Goal: Task Accomplishment & Management: Manage account settings

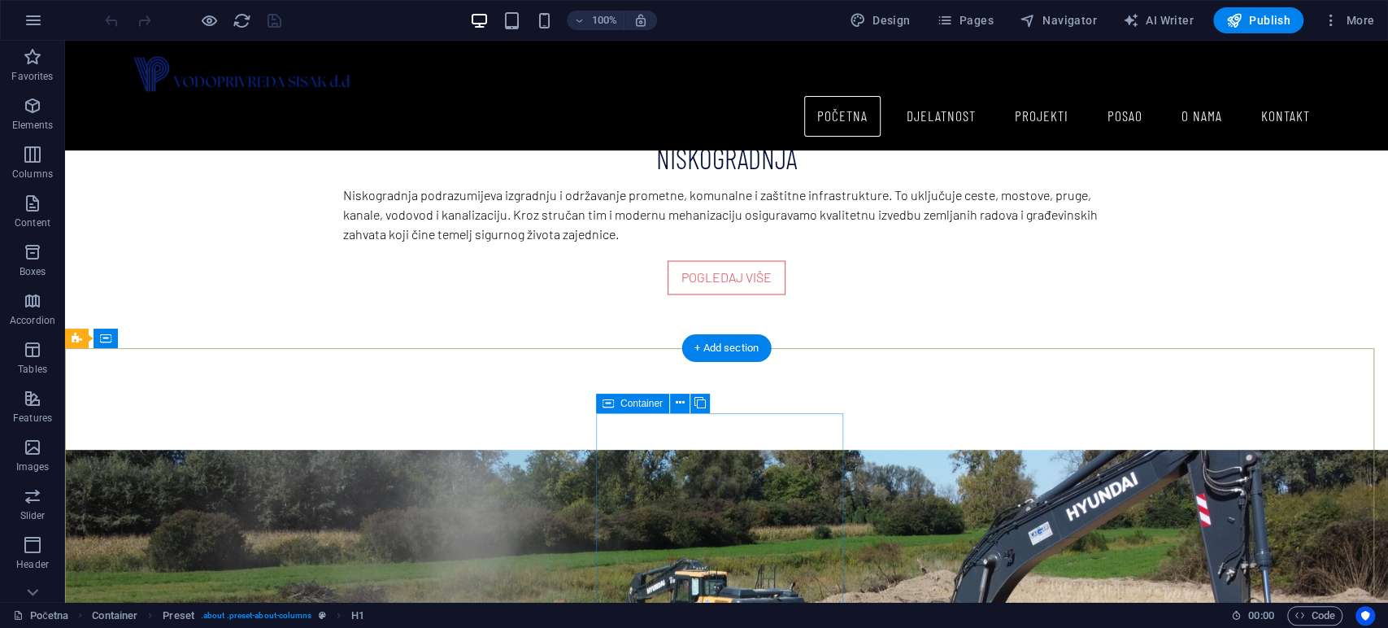
scroll to position [1913, 0]
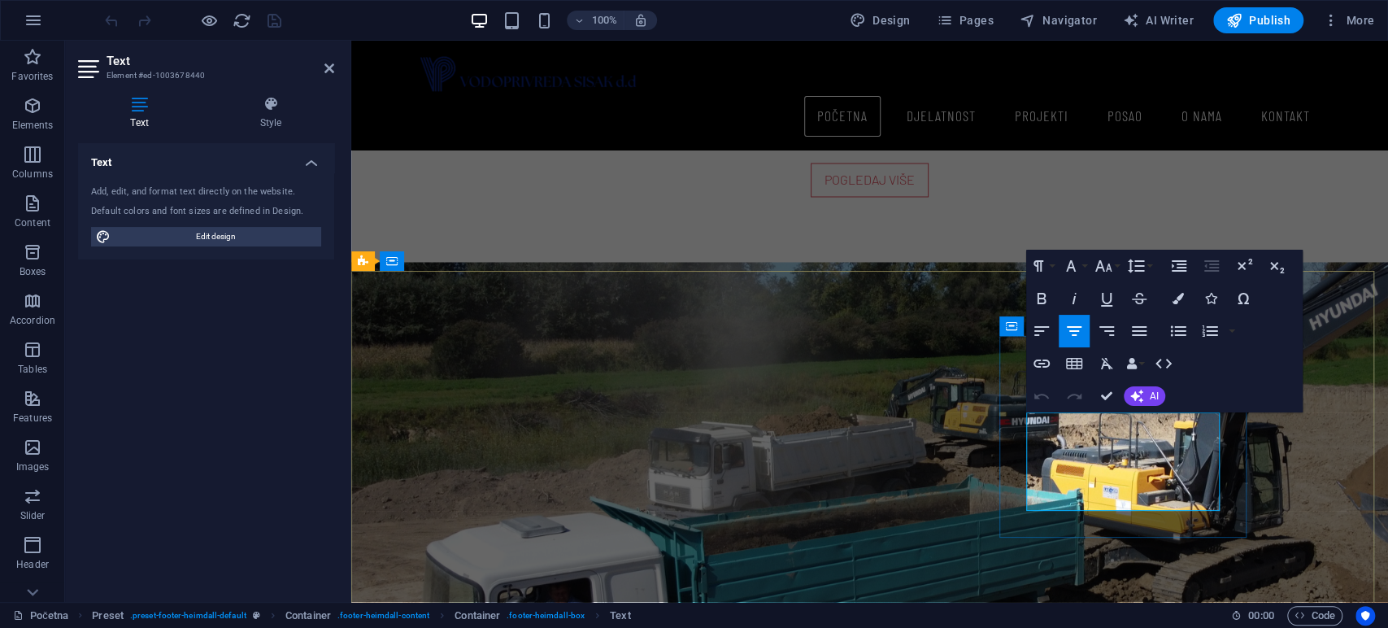
drag, startPoint x: 1134, startPoint y: 499, endPoint x: 1038, endPoint y: 492, distance: 96.2
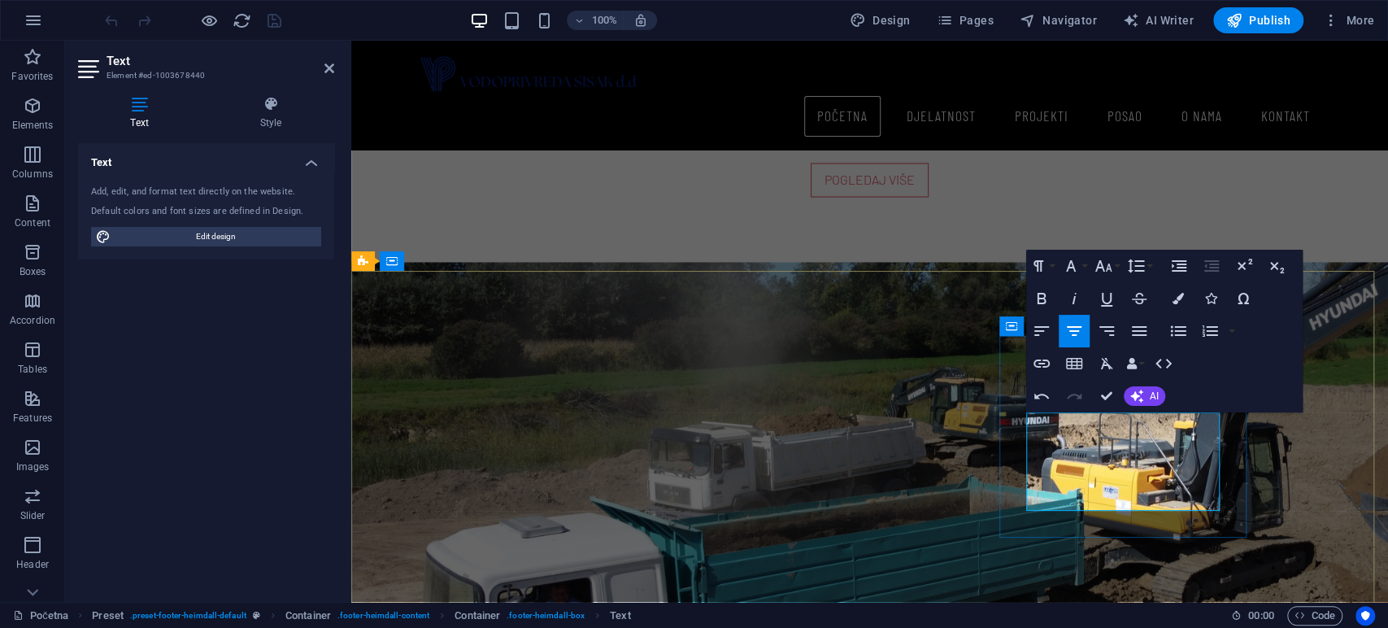
drag, startPoint x: 1158, startPoint y: 494, endPoint x: 1038, endPoint y: 480, distance: 120.4
click at [1084, 267] on button "Font Family" at bounding box center [1073, 266] width 31 height 33
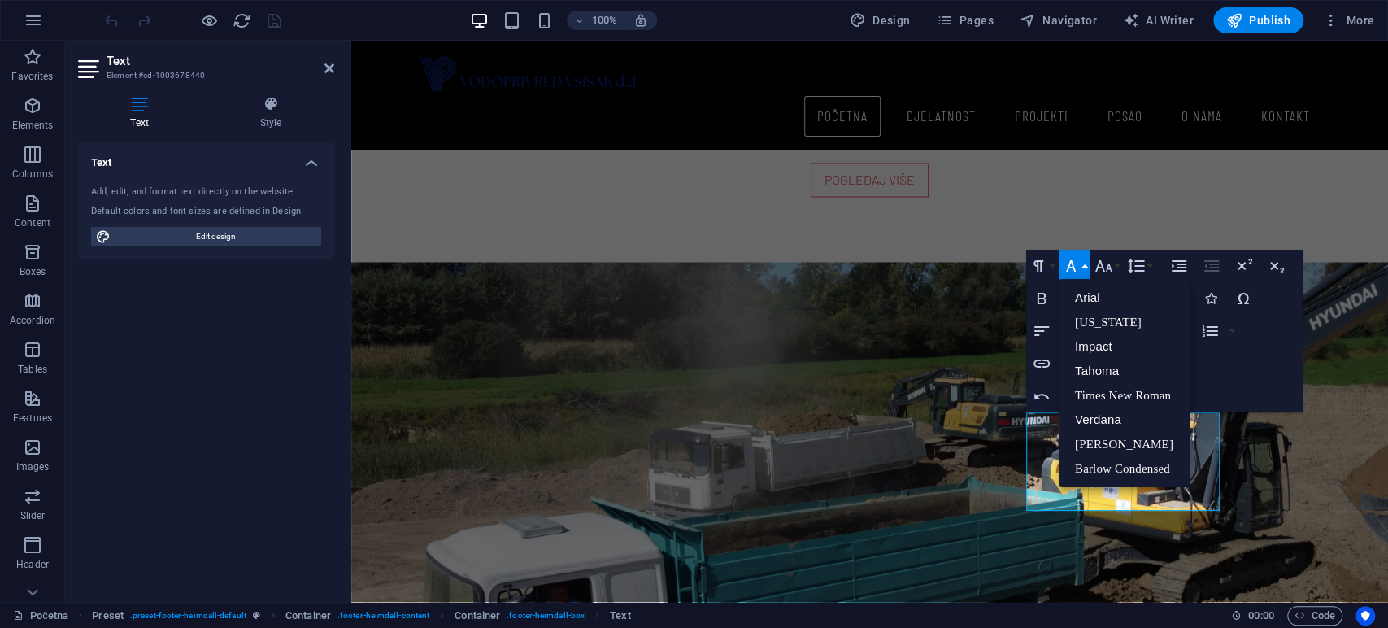
click at [1084, 267] on button "Font Family" at bounding box center [1073, 266] width 31 height 33
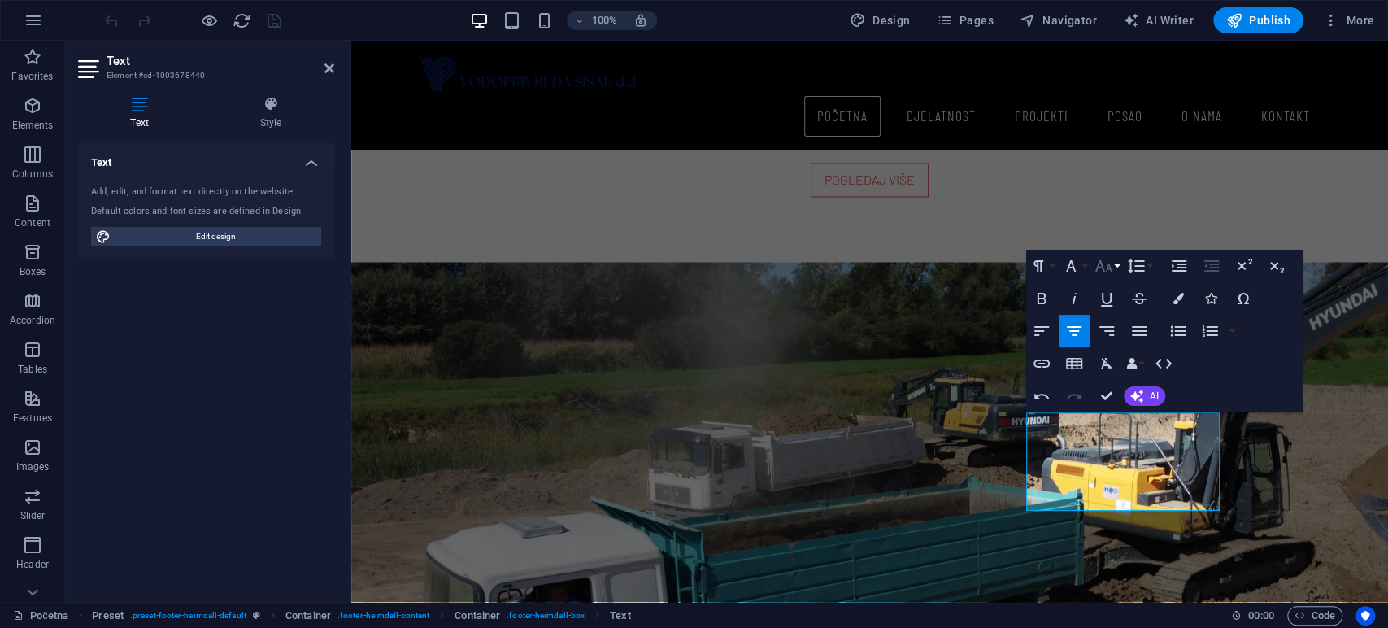
click at [1098, 265] on icon "button" at bounding box center [1103, 265] width 17 height 11
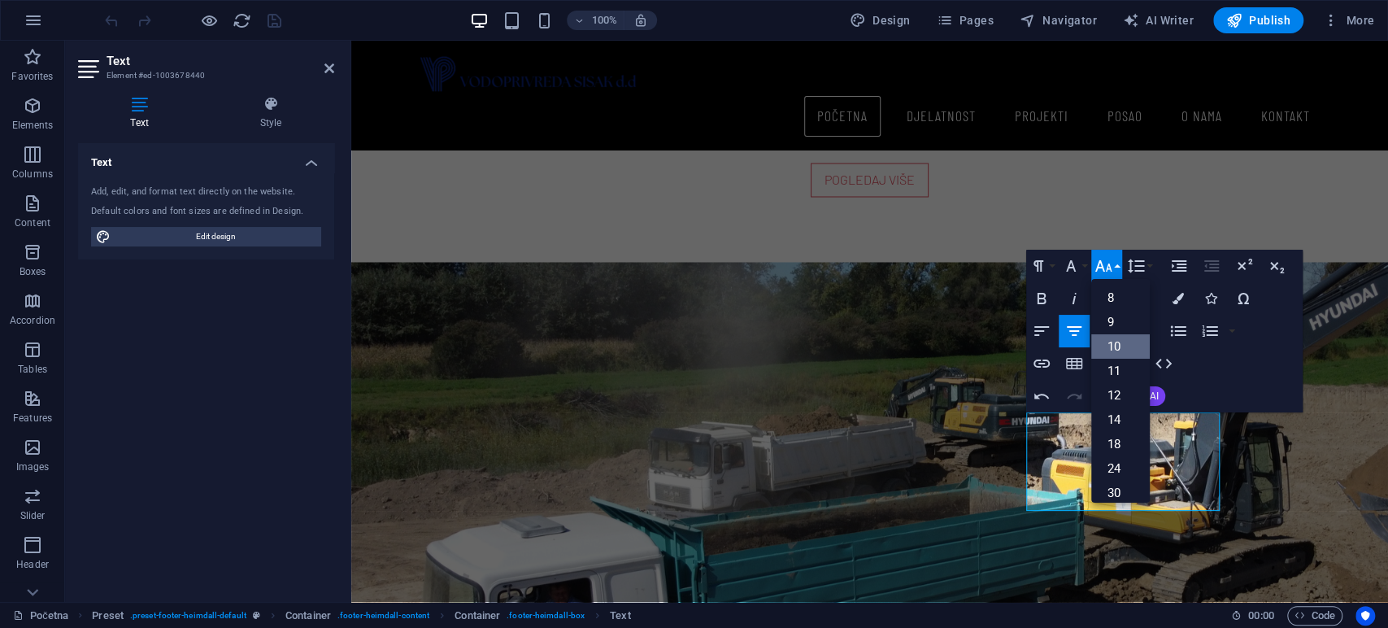
click at [1128, 344] on link "10" at bounding box center [1120, 346] width 59 height 24
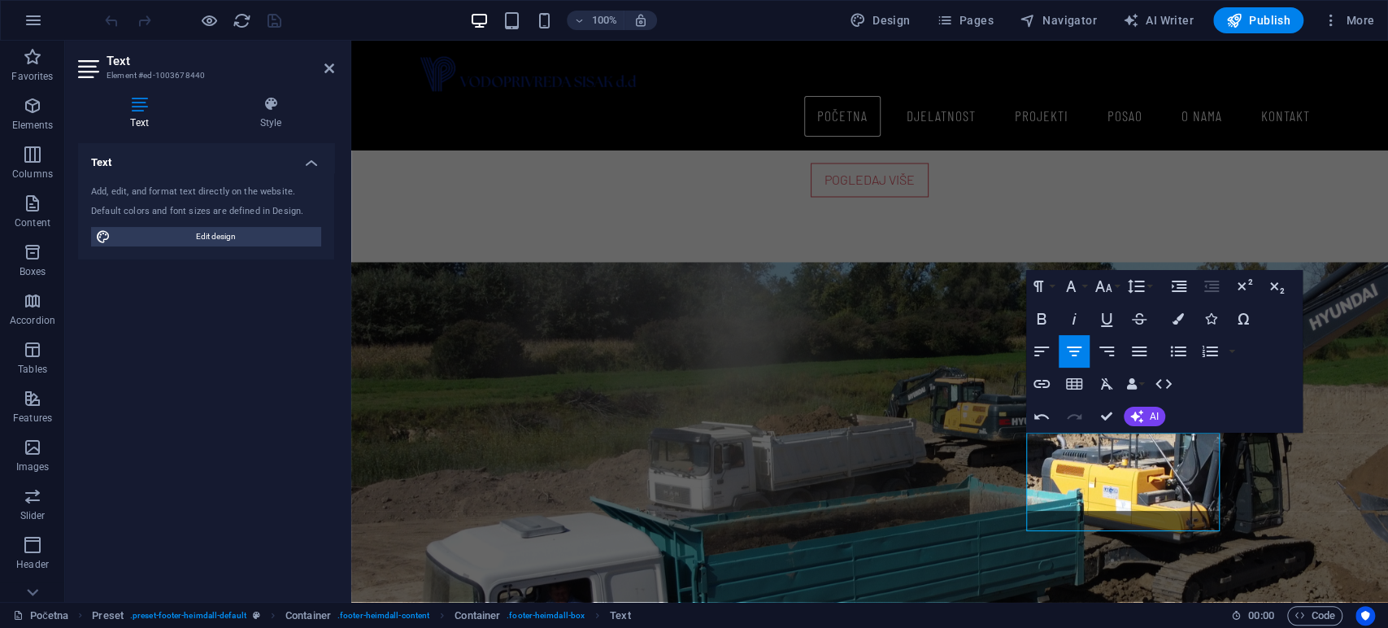
scroll to position [1892, 0]
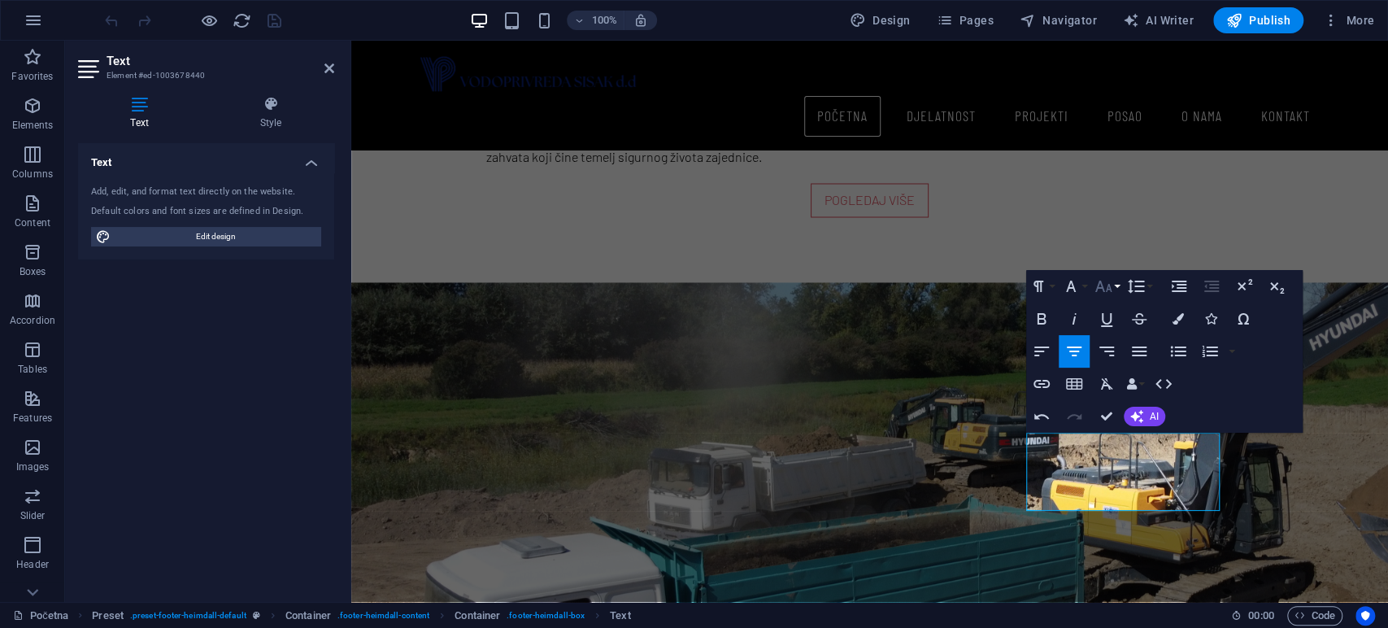
click at [1112, 288] on button "Font Size" at bounding box center [1106, 286] width 31 height 33
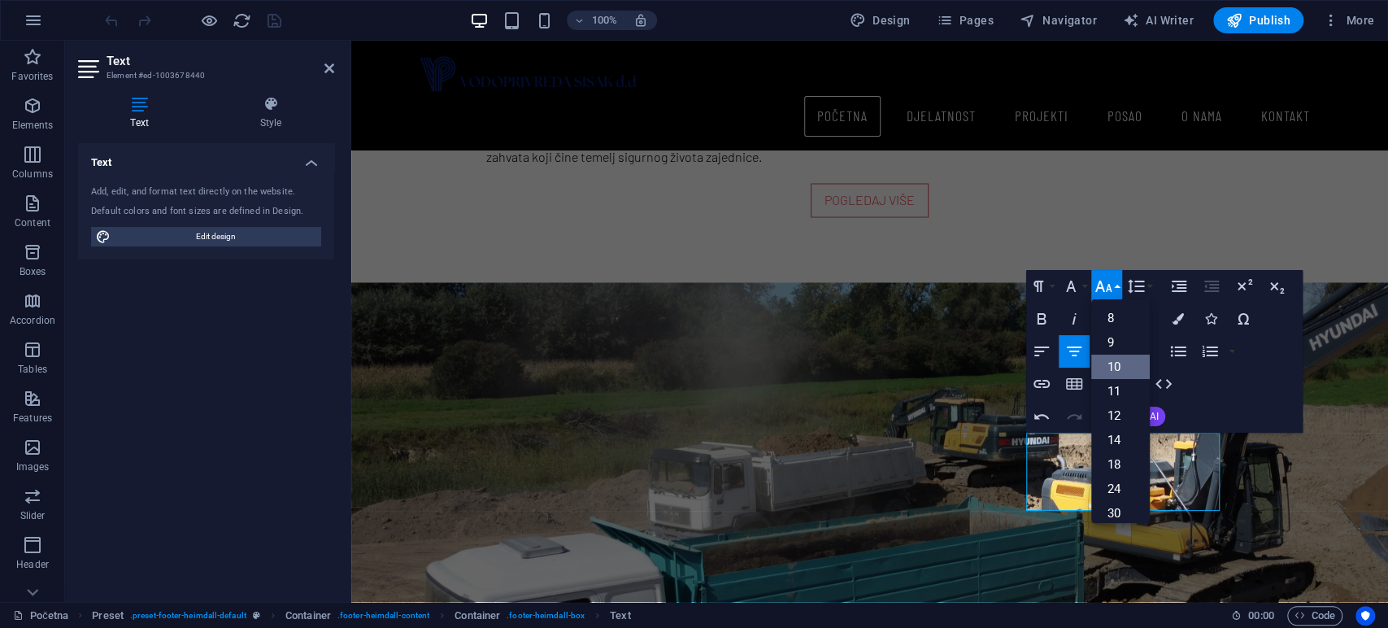
scroll to position [67, 0]
click at [1123, 328] on link "11" at bounding box center [1120, 324] width 59 height 24
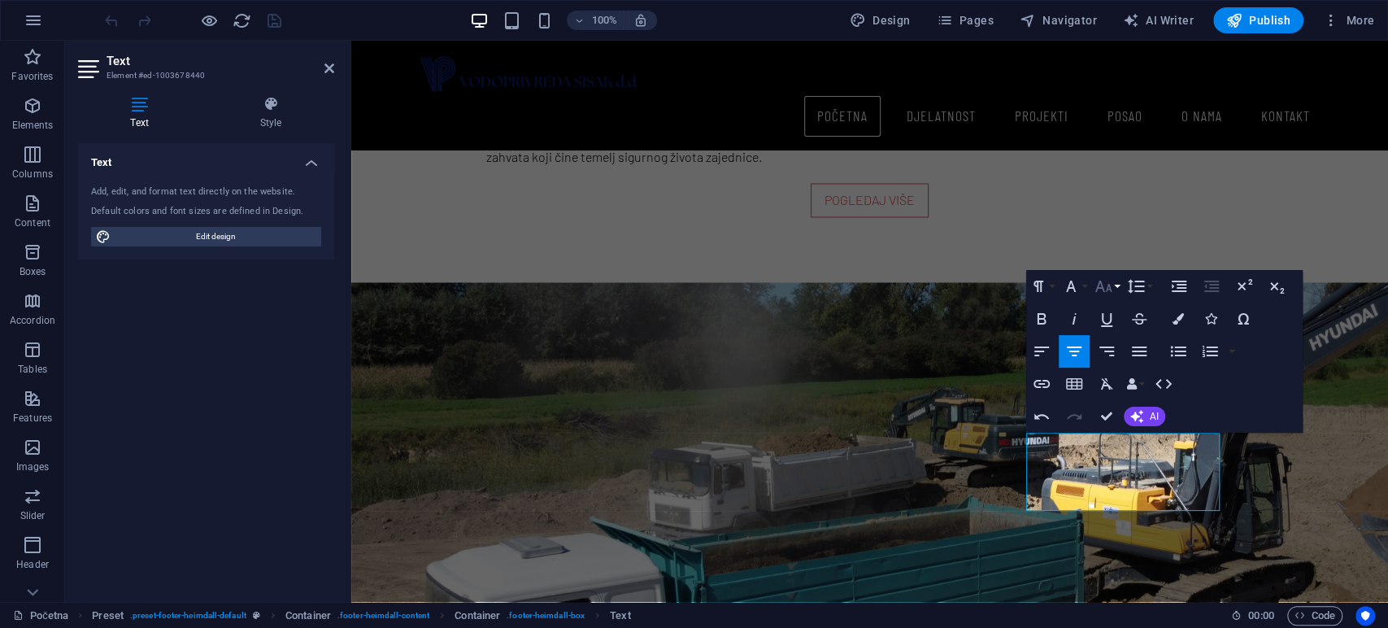
click at [1118, 284] on button "Font Size" at bounding box center [1106, 286] width 31 height 33
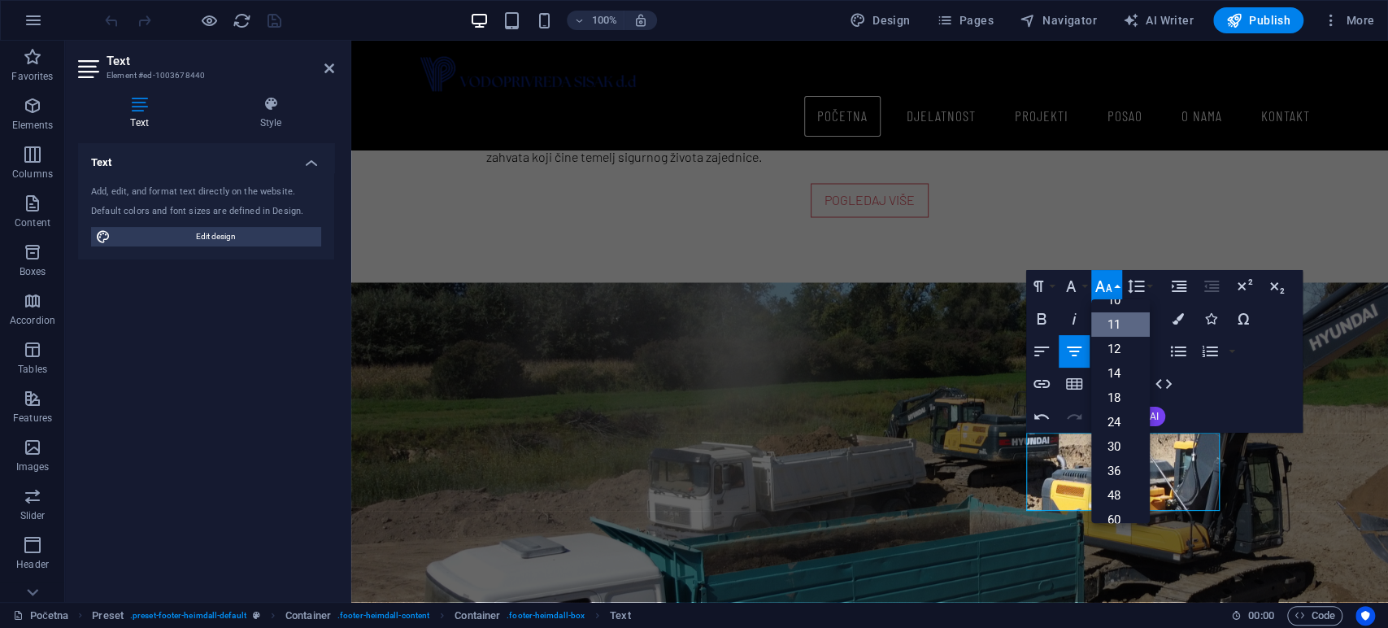
scroll to position [91, 0]
click at [1115, 324] on link "12" at bounding box center [1120, 324] width 59 height 24
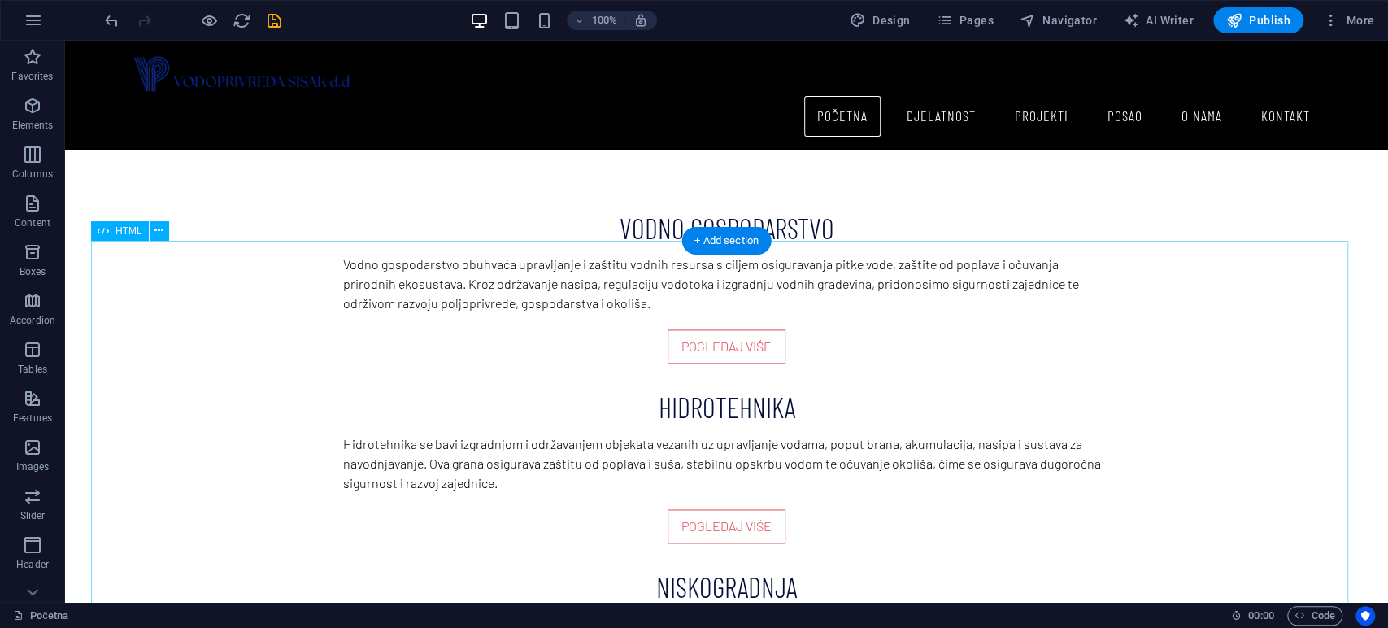
scroll to position [1892, 0]
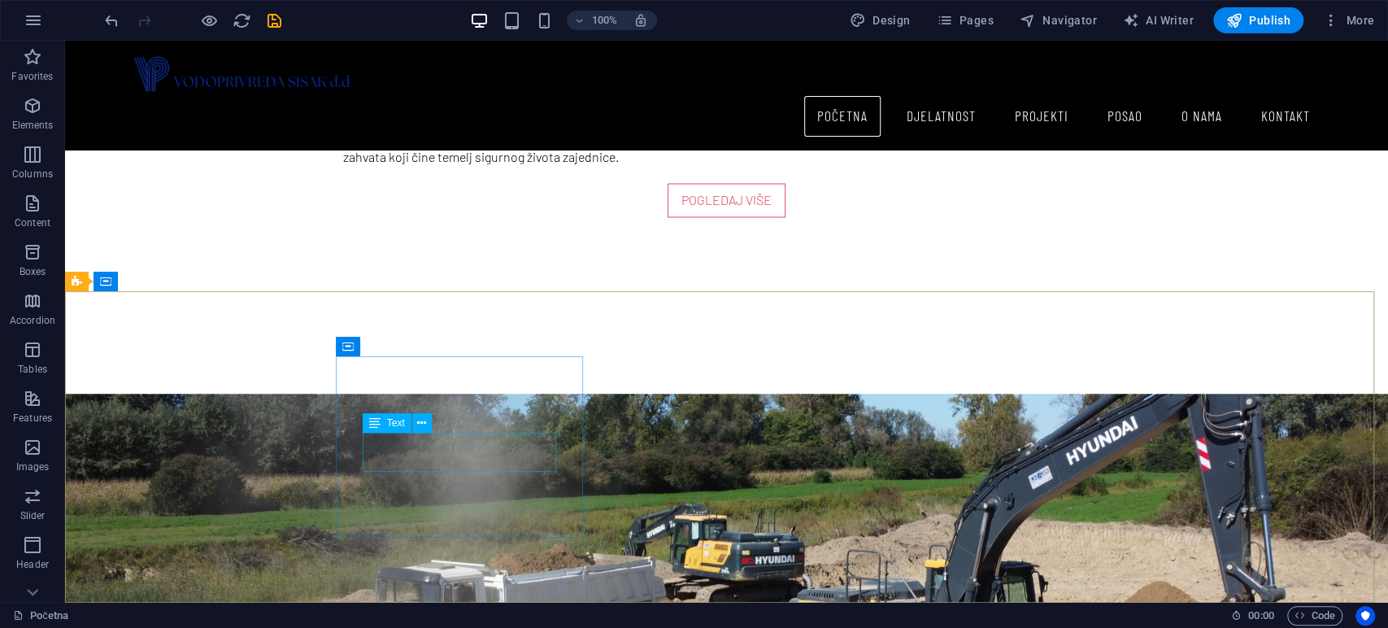
click at [385, 423] on div "Text" at bounding box center [387, 423] width 49 height 20
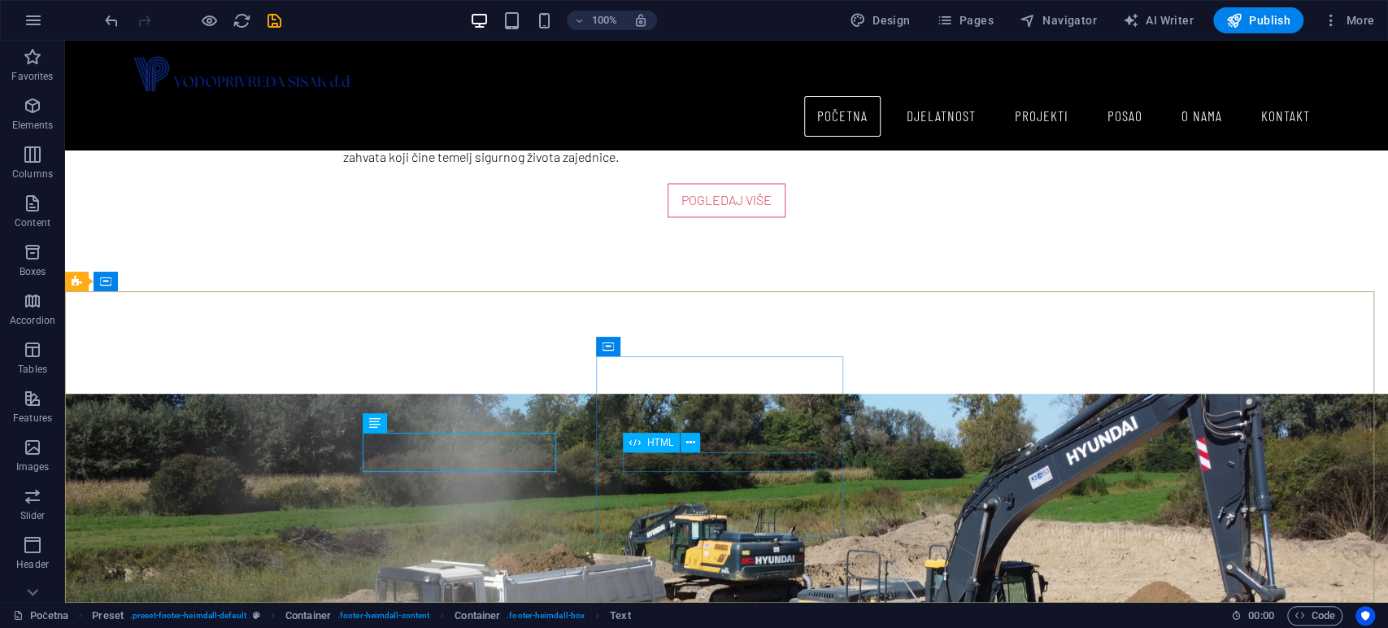
click at [657, 444] on span "HTML" at bounding box center [660, 442] width 27 height 10
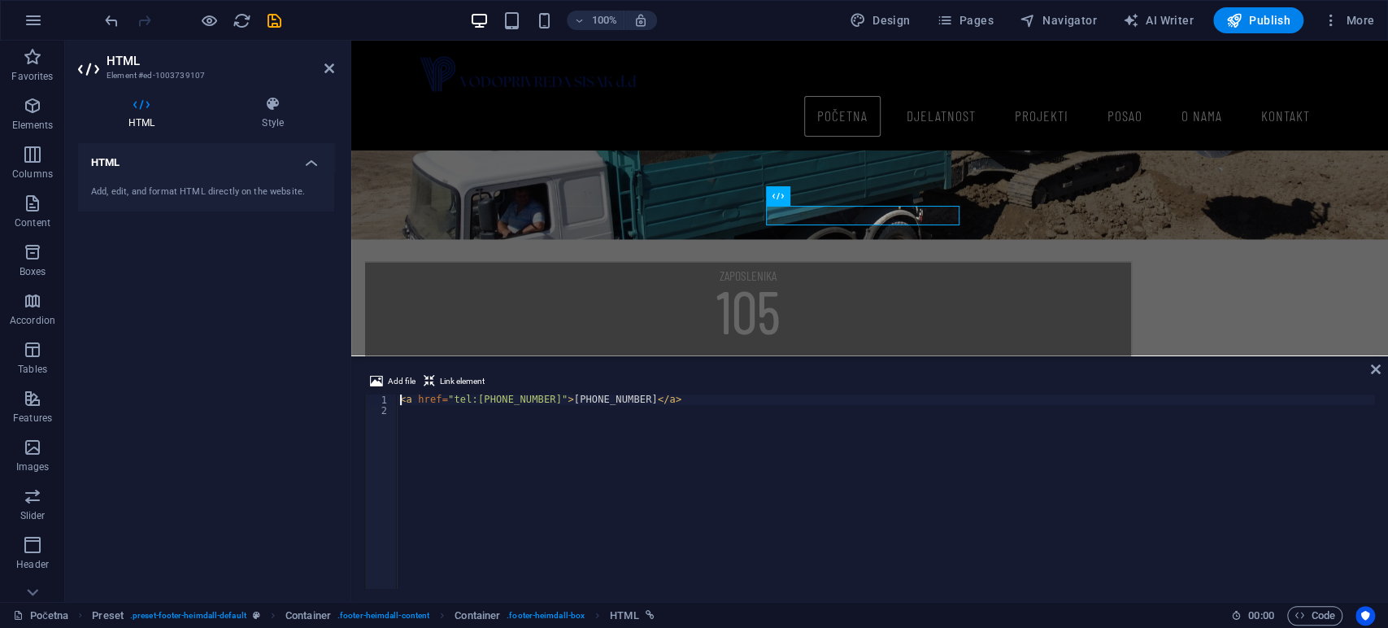
scroll to position [1965, 0]
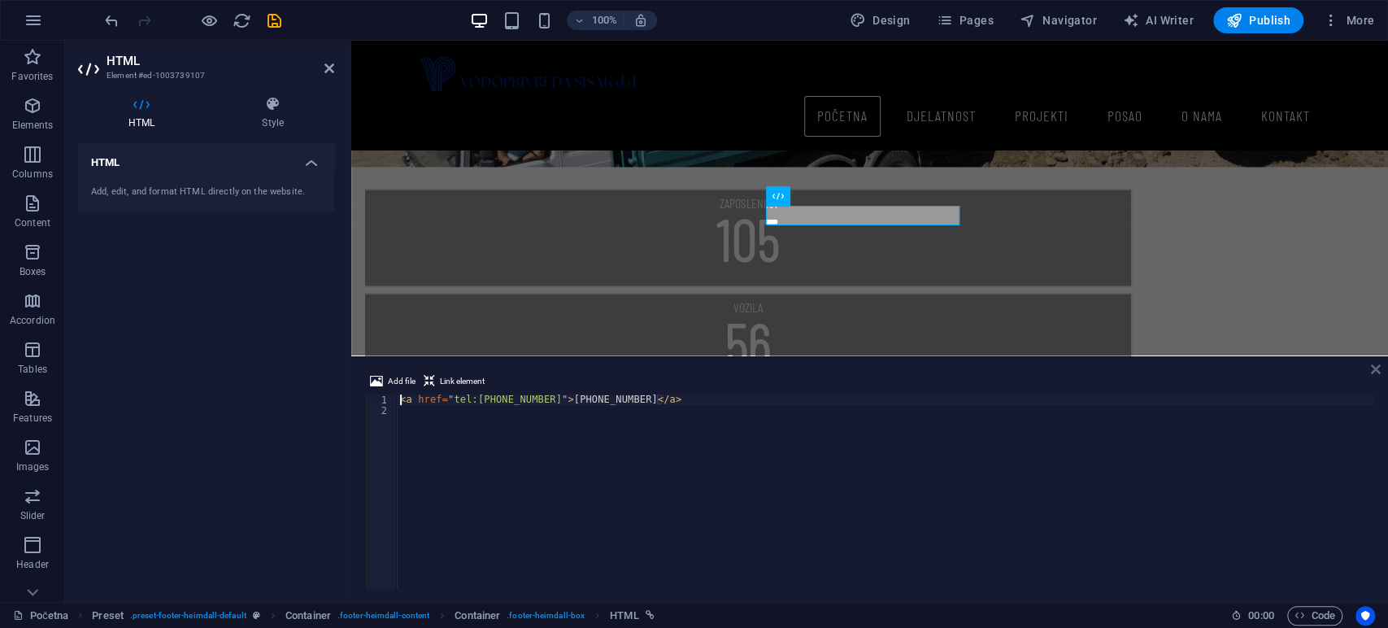
click at [1372, 373] on icon at bounding box center [1375, 369] width 10 height 13
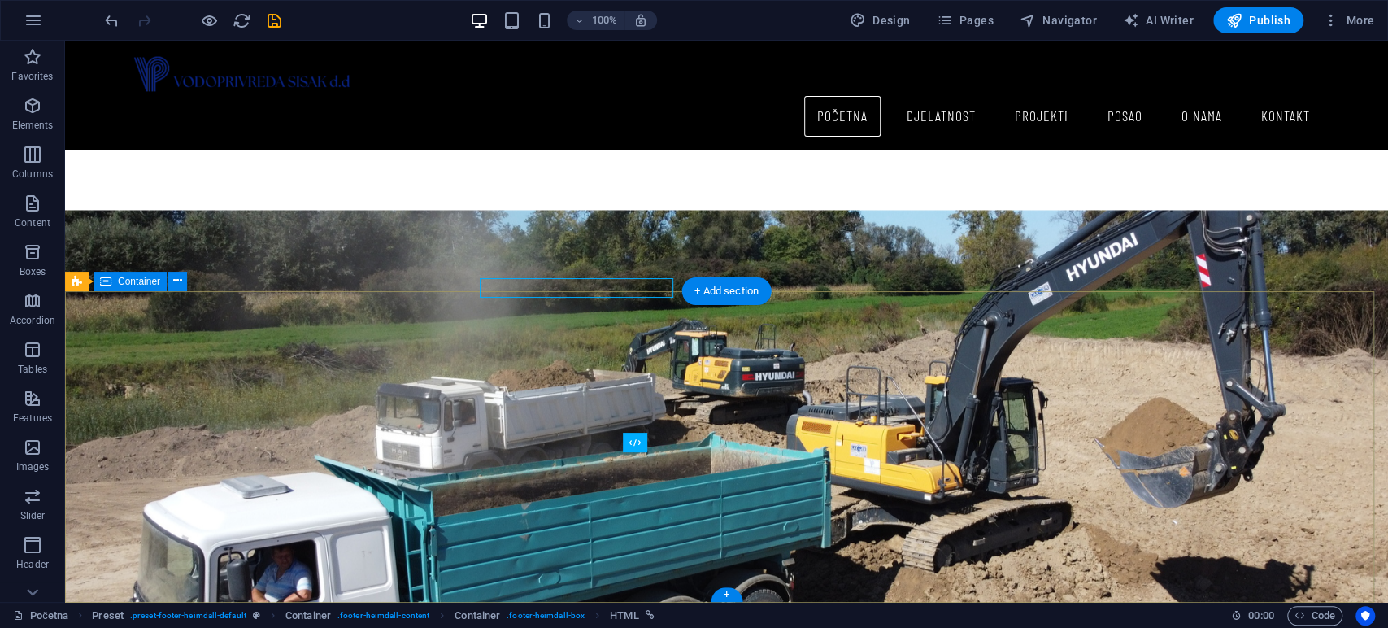
scroll to position [1892, 0]
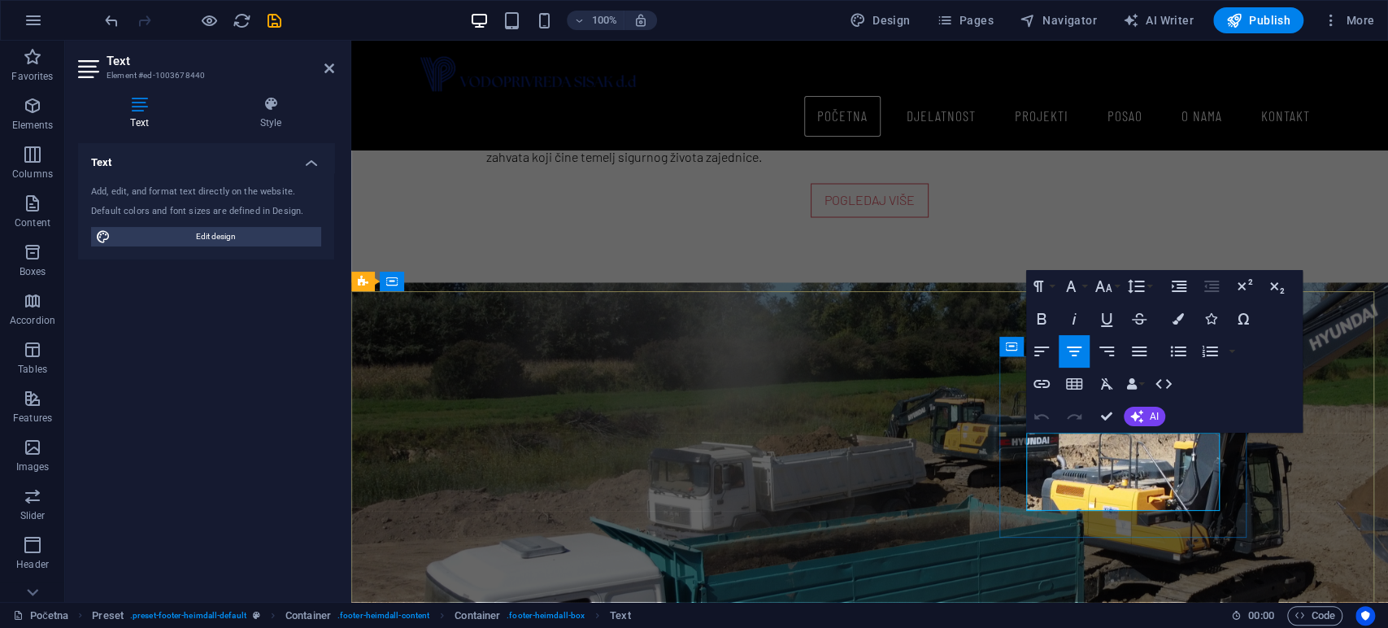
click at [1155, 445] on icon "button" at bounding box center [1155, 441] width 20 height 20
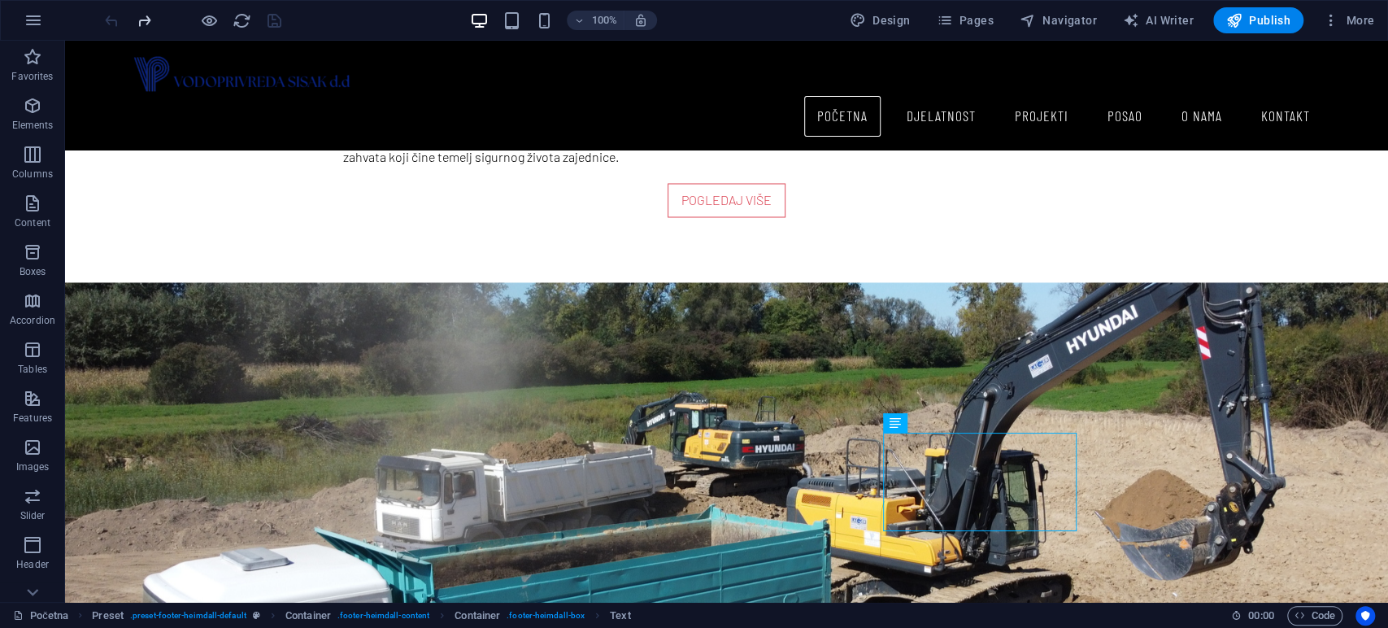
click at [146, 17] on icon "redo" at bounding box center [144, 20] width 19 height 19
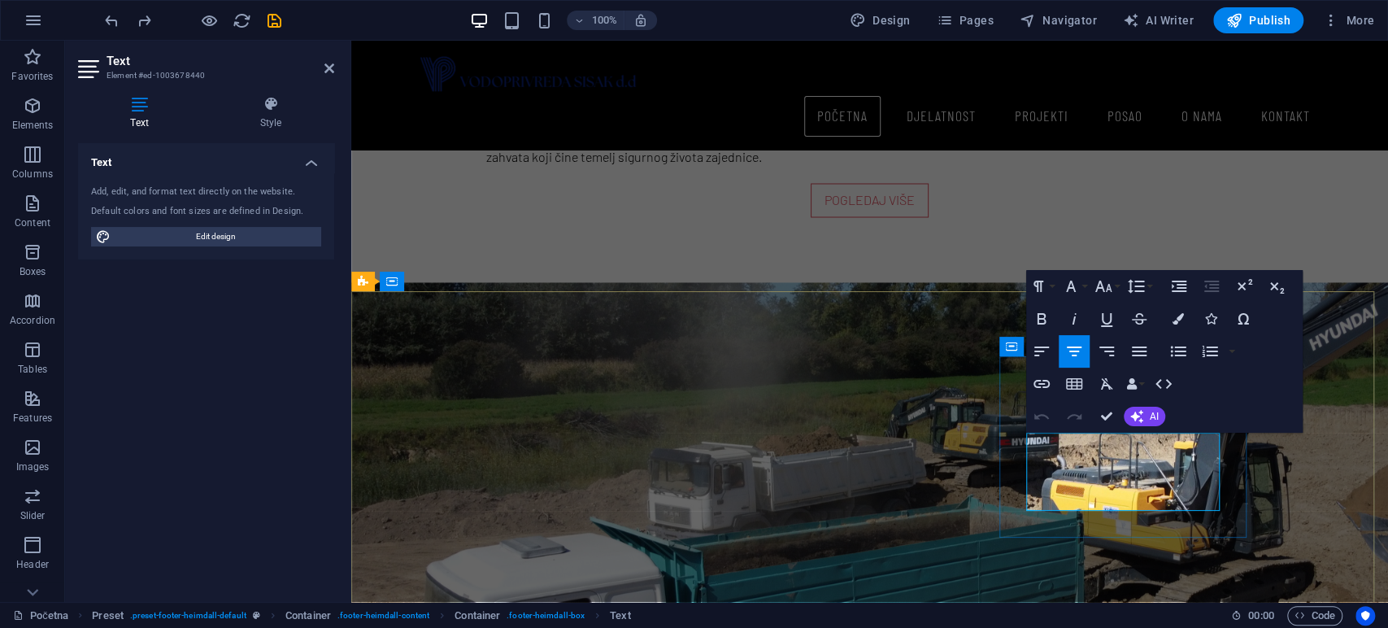
click at [1118, 441] on icon "button" at bounding box center [1123, 441] width 20 height 20
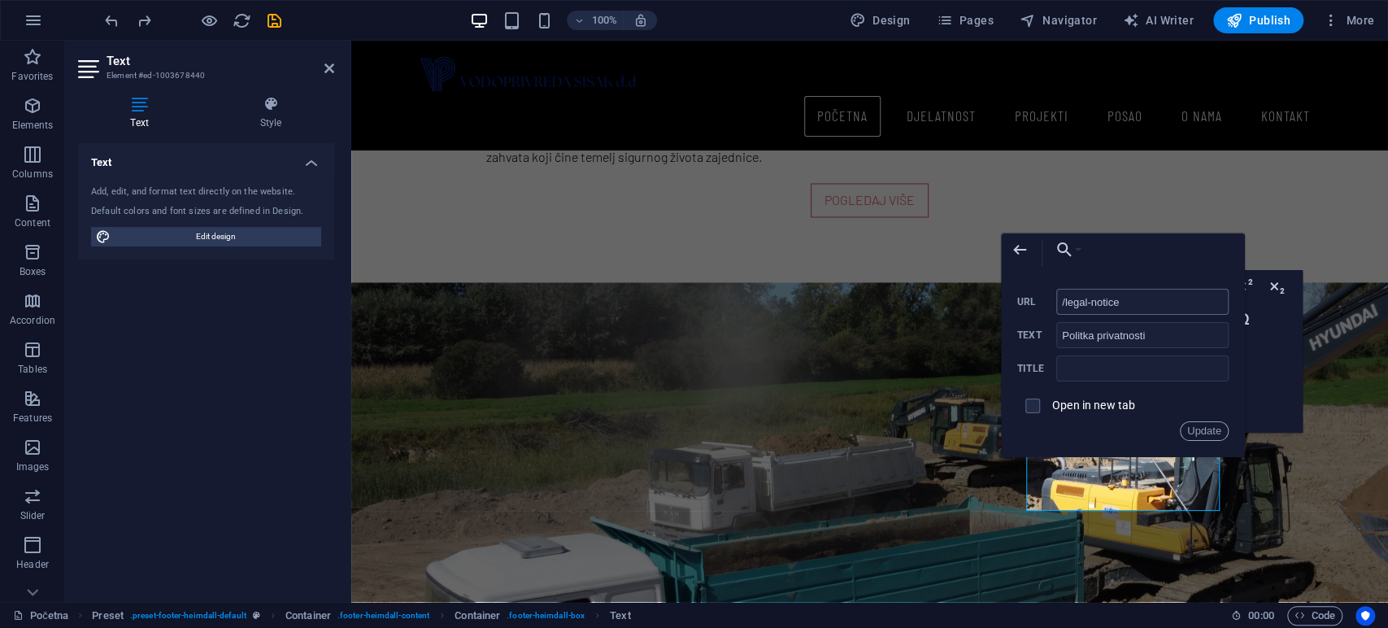
drag, startPoint x: 1134, startPoint y: 302, endPoint x: 1066, endPoint y: 298, distance: 67.5
click at [1066, 298] on input "/legal-notice" at bounding box center [1142, 302] width 172 height 26
type input "/po"
click at [992, 24] on span "Pages" at bounding box center [964, 20] width 57 height 16
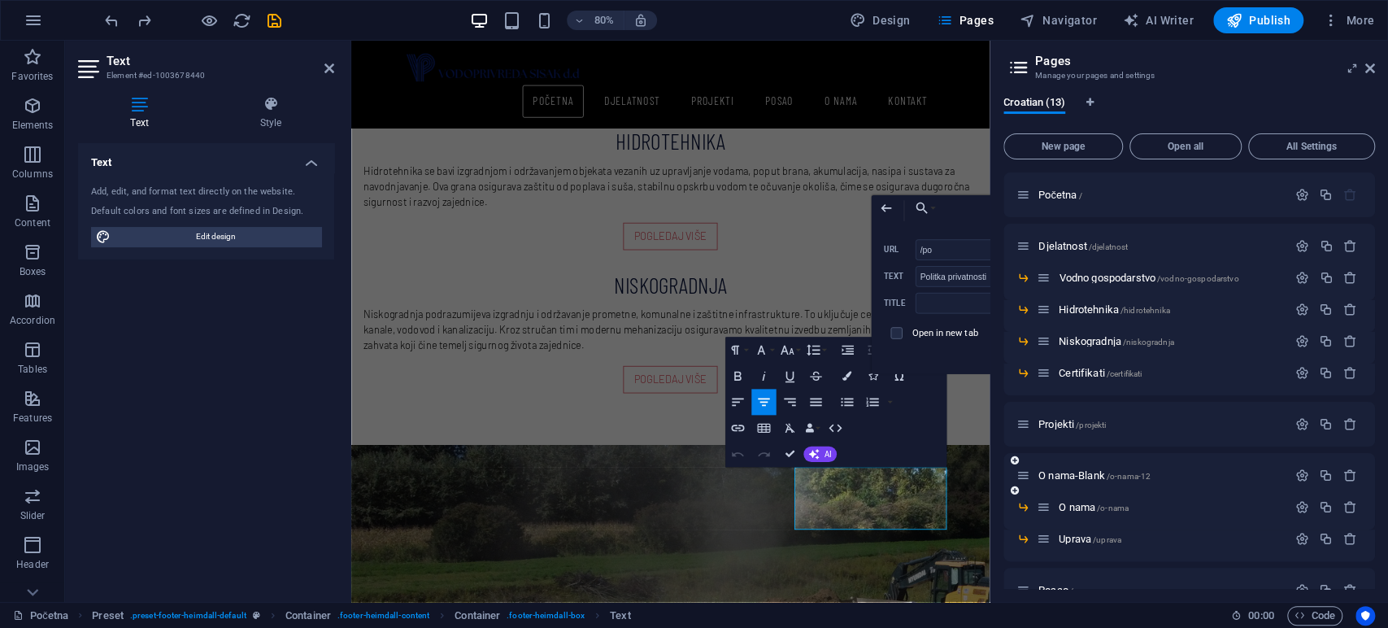
scroll to position [131, 0]
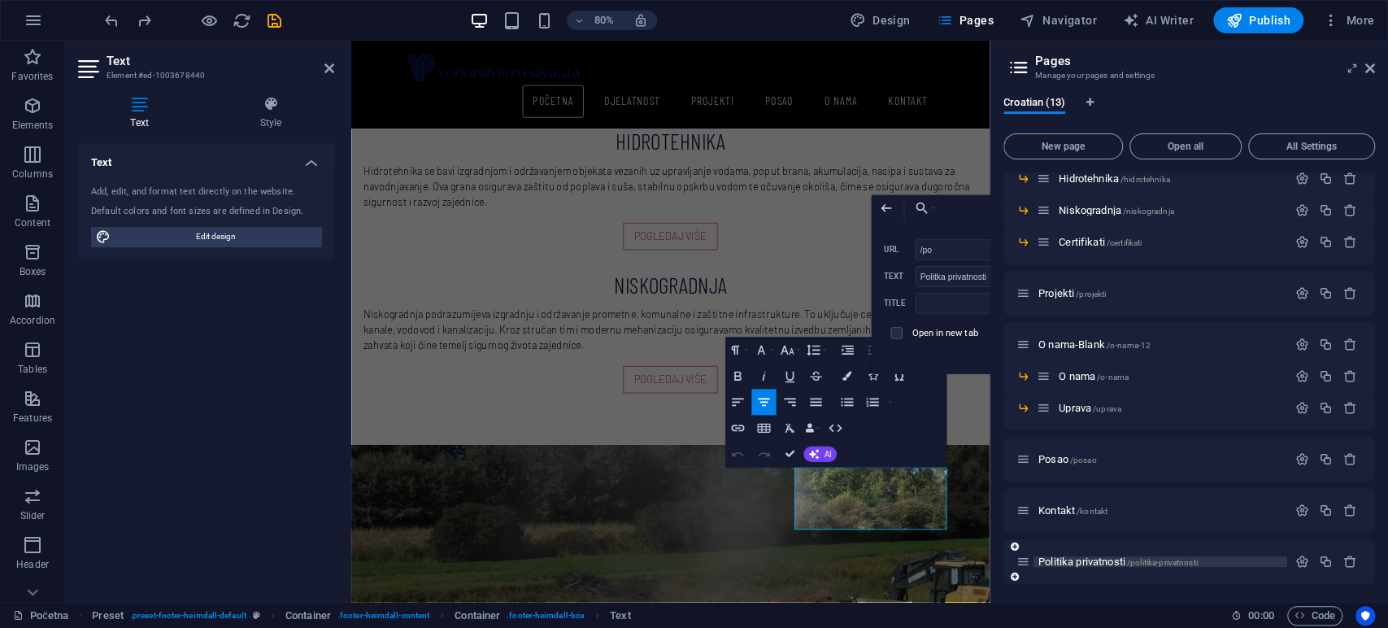
click at [1156, 555] on span "Politika privatnosti /politika-privatnosti" at bounding box center [1117, 561] width 159 height 12
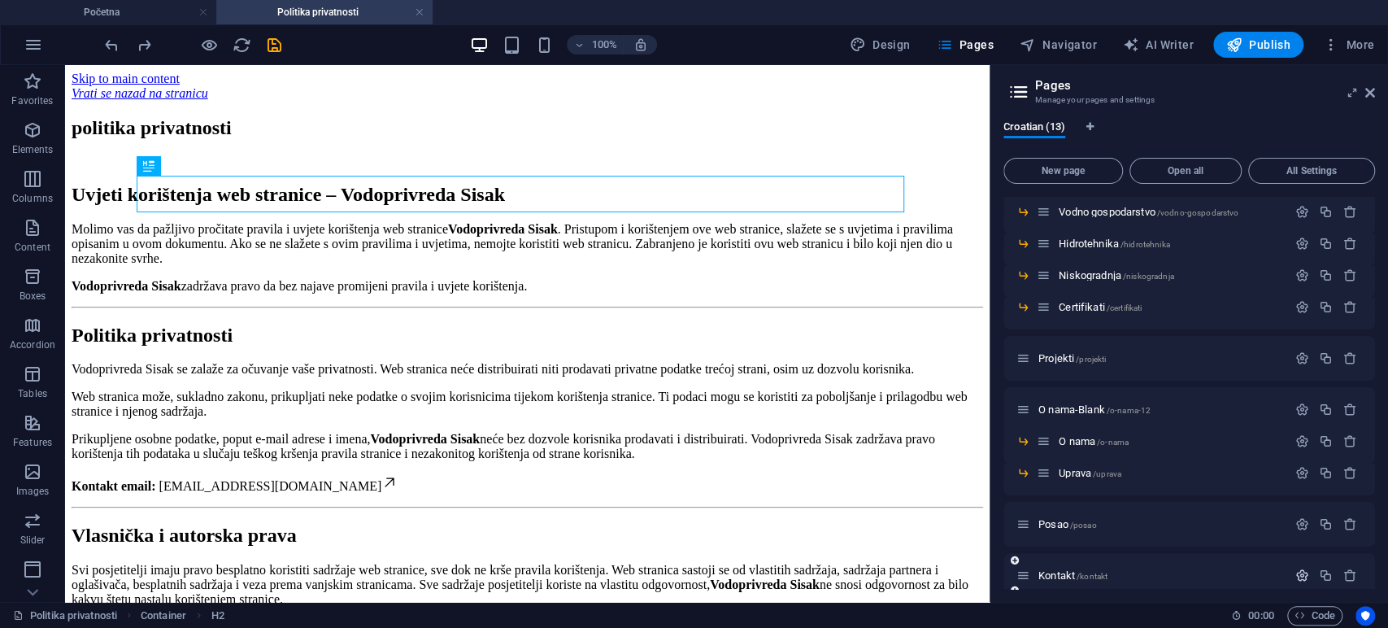
scroll to position [0, 0]
click at [1295, 576] on icon "button" at bounding box center [1302, 575] width 14 height 14
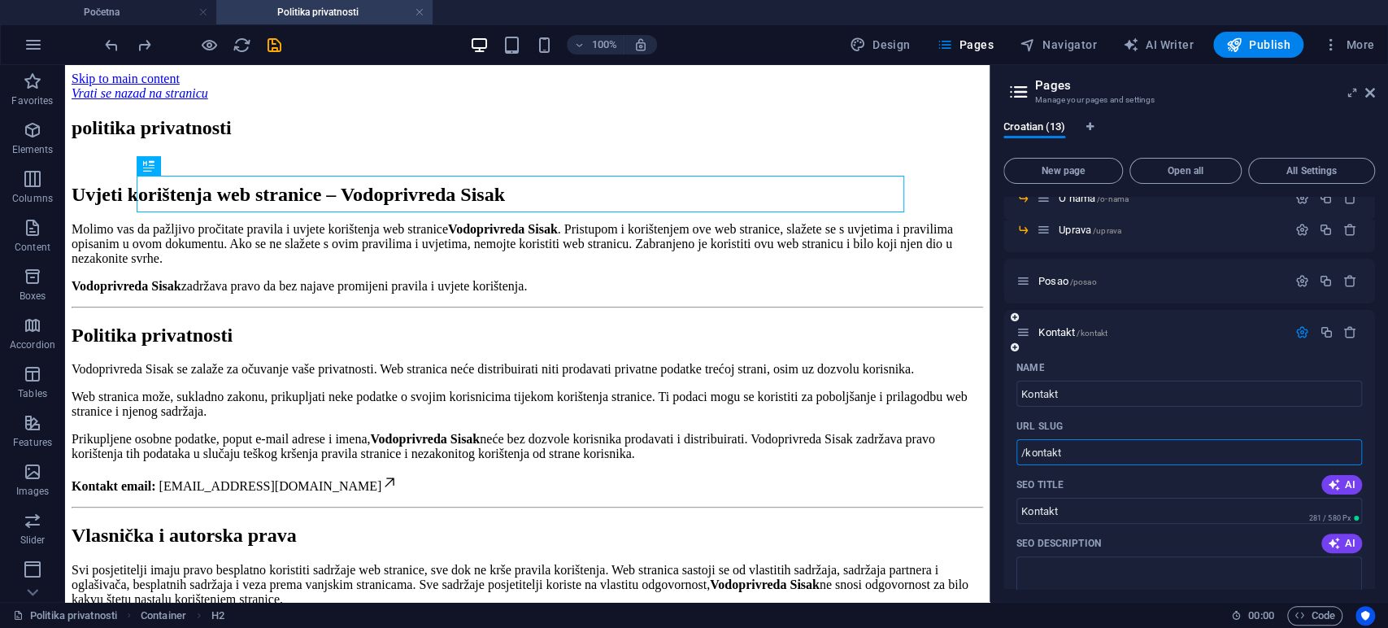
click at [1097, 454] on input "/kontakt" at bounding box center [1188, 452] width 345 height 26
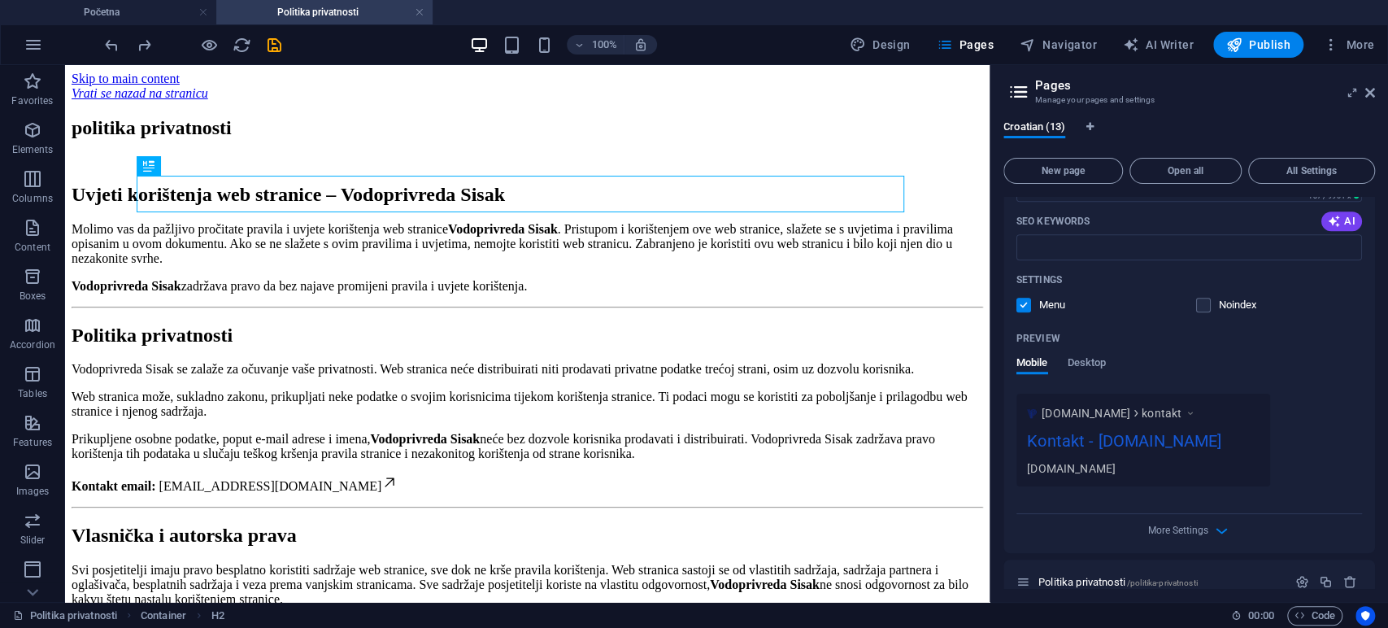
scroll to position [762, 0]
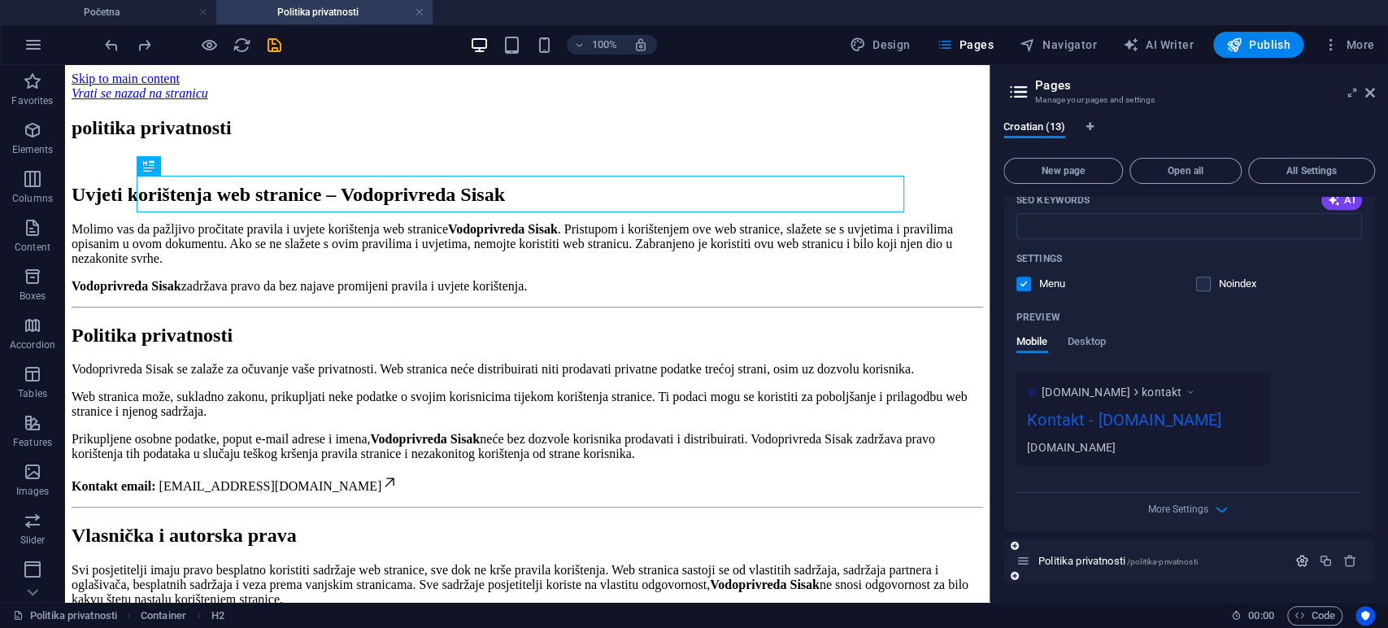
click at [1295, 566] on icon "button" at bounding box center [1302, 561] width 14 height 14
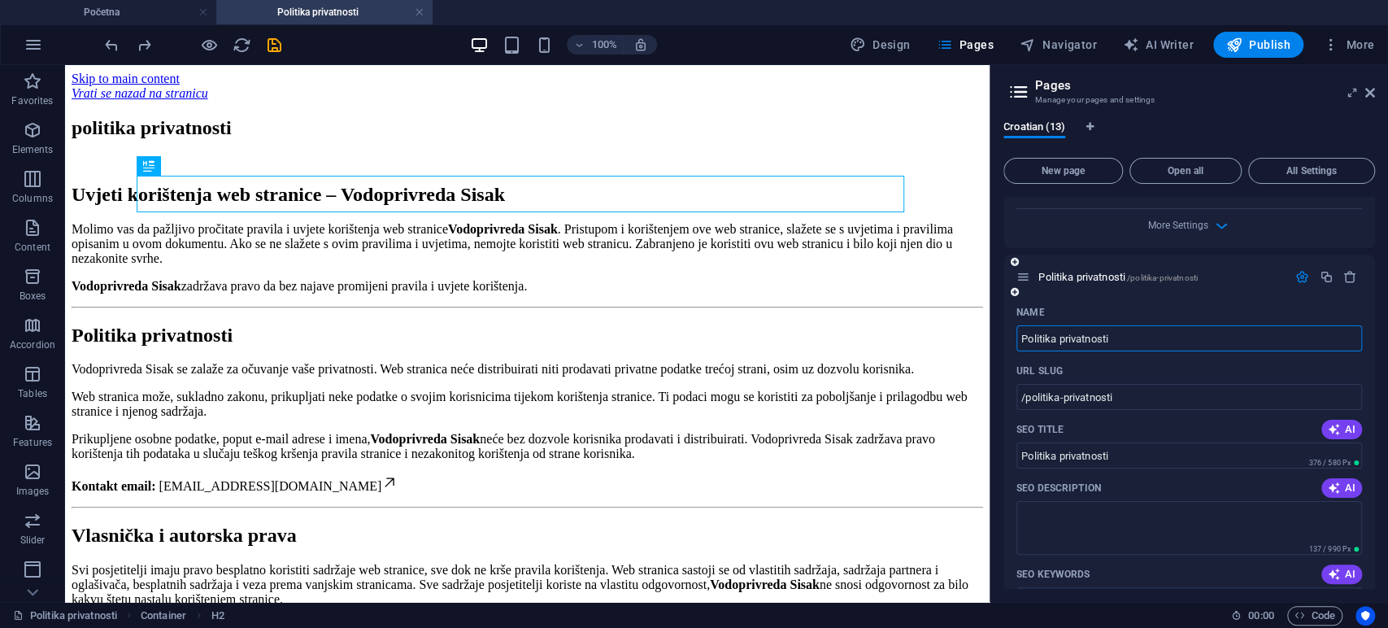
scroll to position [1051, 0]
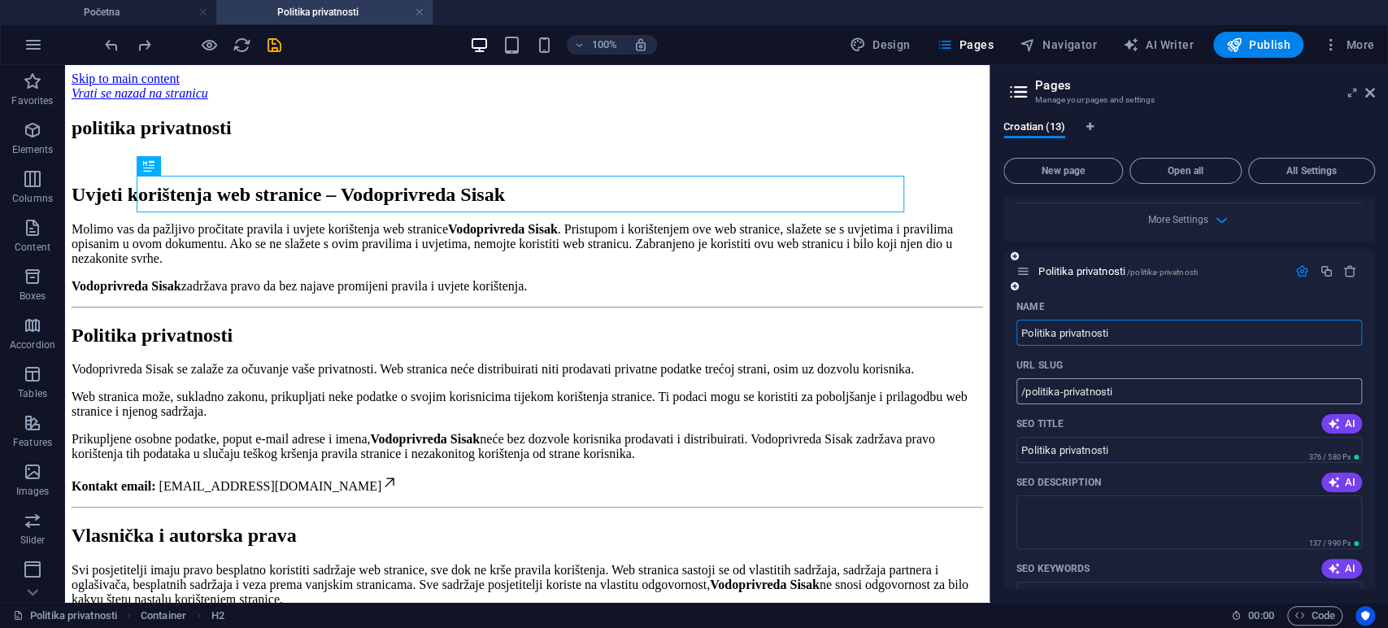
click at [1153, 383] on input "/politika-privatnosti" at bounding box center [1188, 391] width 345 height 26
click at [423, 11] on link at bounding box center [420, 12] width 10 height 15
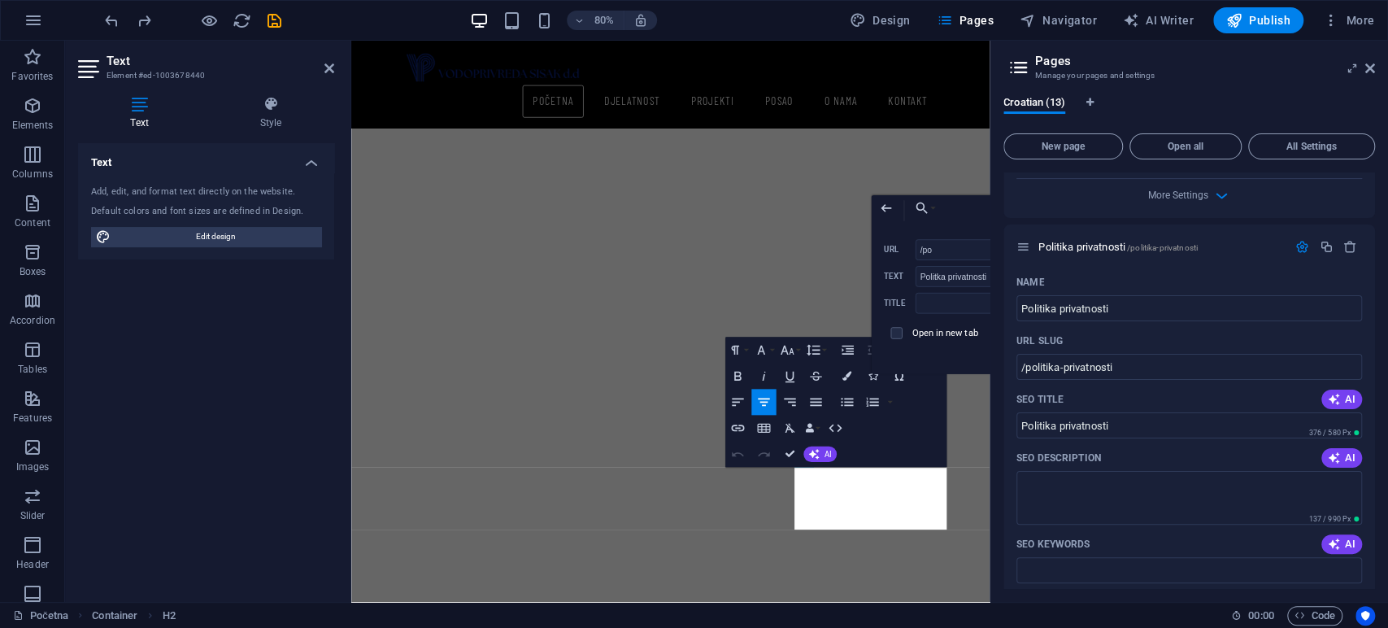
scroll to position [1892, 0]
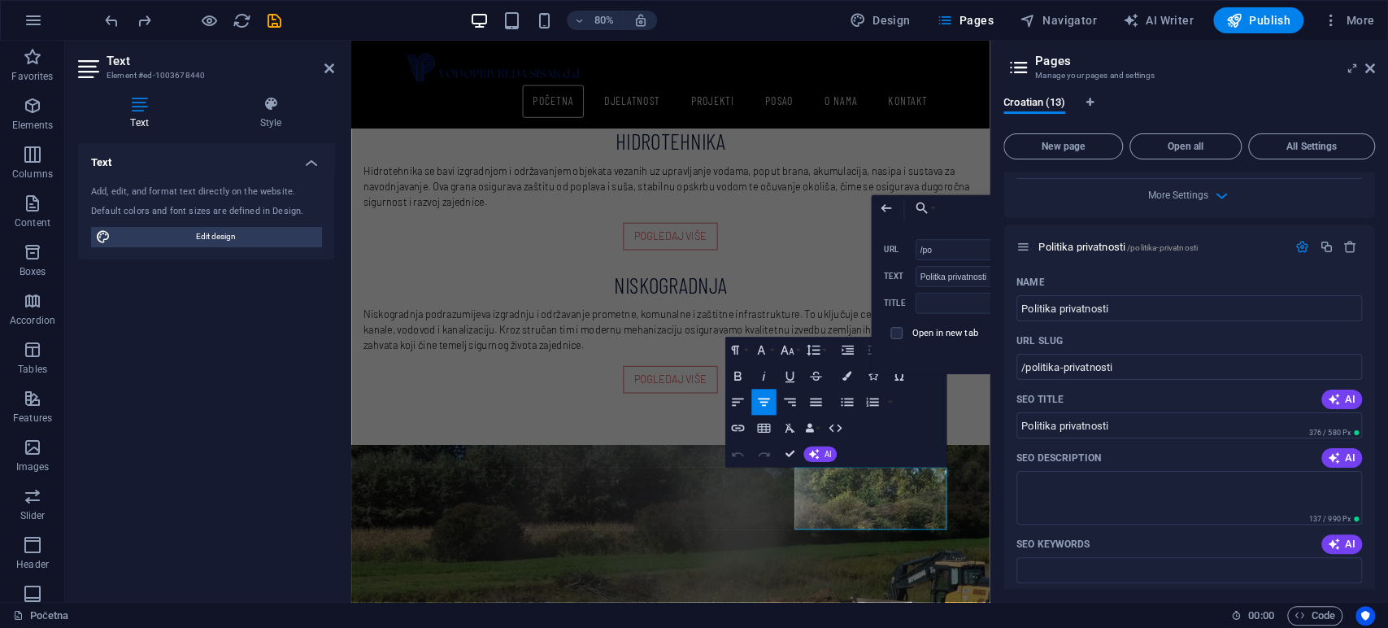
click at [1361, 71] on header "Pages Manage your pages and settings" at bounding box center [1190, 62] width 368 height 42
click at [1370, 66] on icon at bounding box center [1370, 68] width 10 height 13
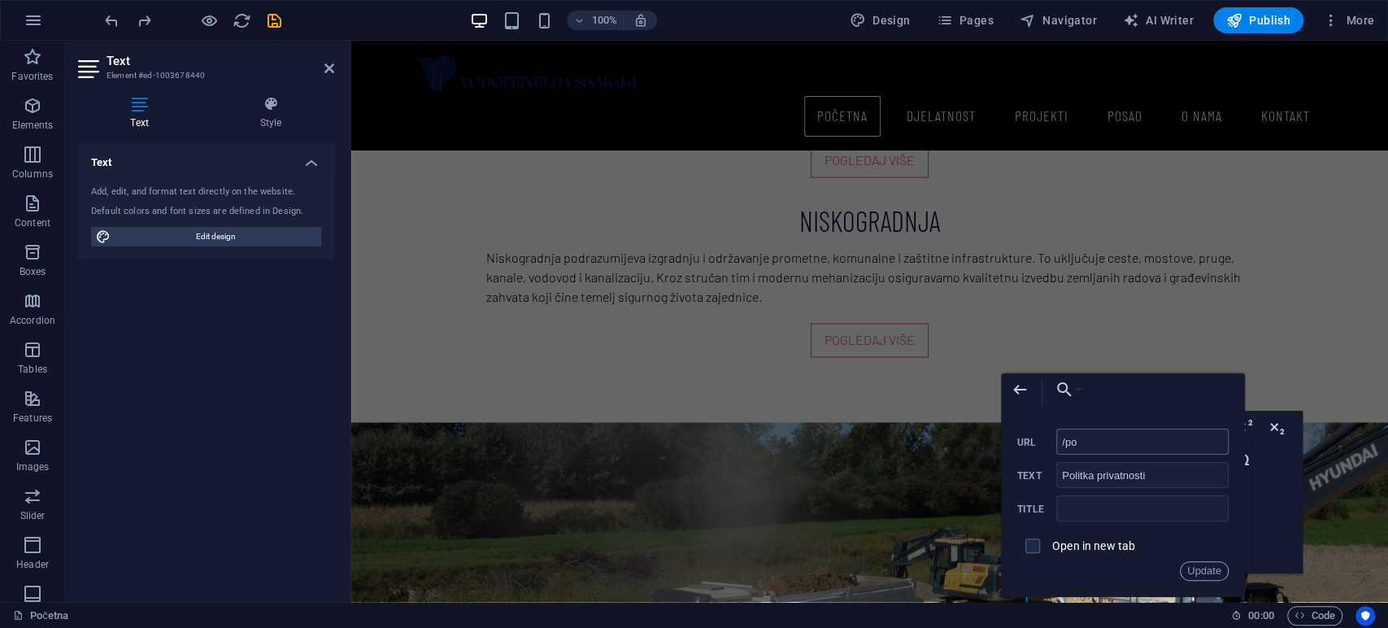
click at [1146, 454] on input "/po" at bounding box center [1142, 441] width 172 height 26
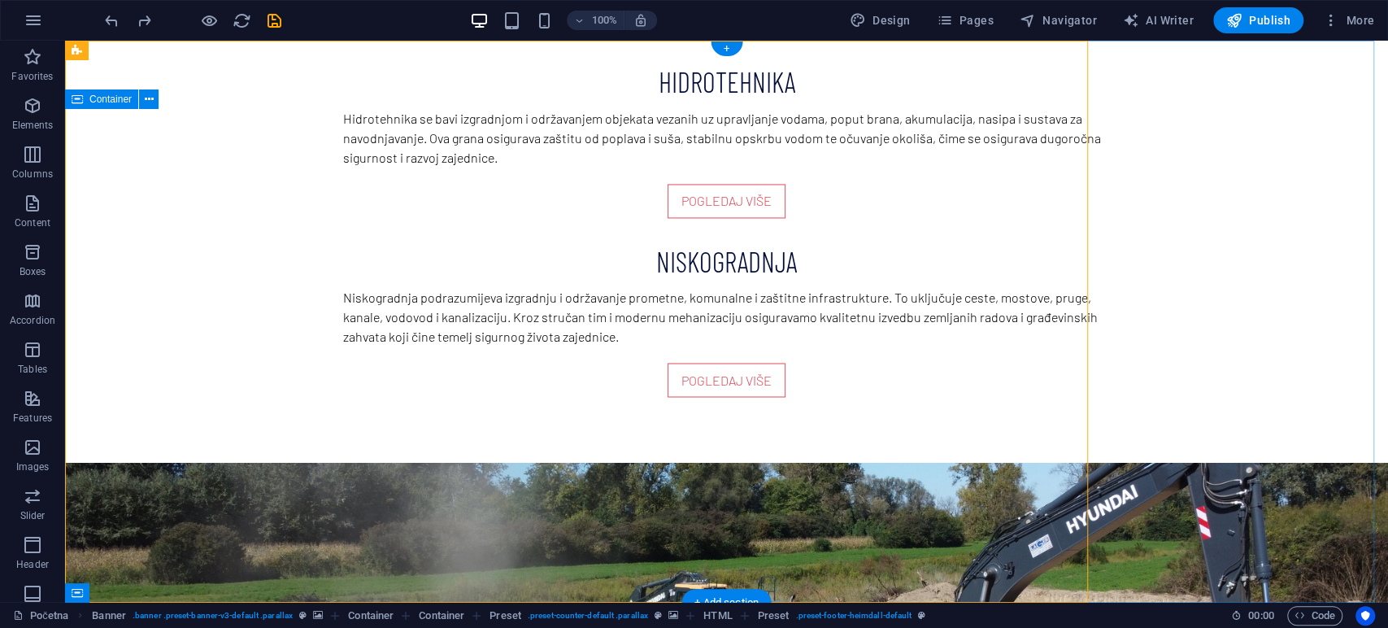
scroll to position [0, 0]
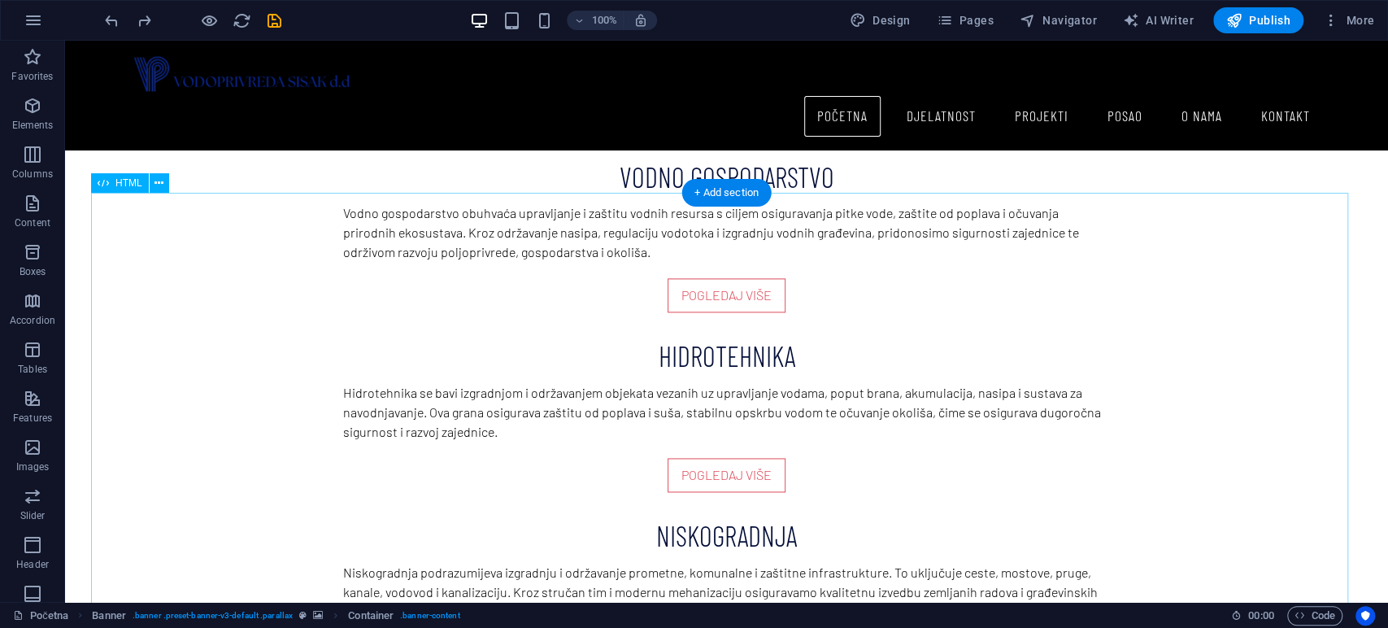
scroll to position [1892, 0]
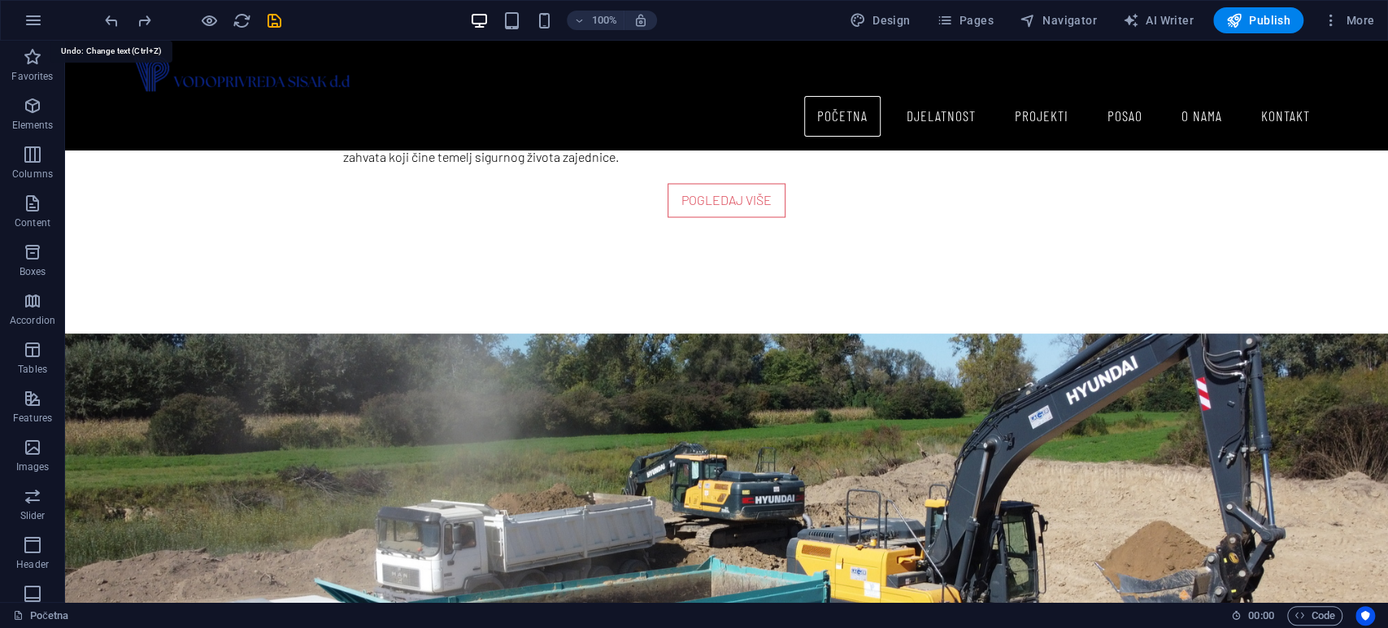
click at [117, 18] on icon "undo" at bounding box center [111, 20] width 19 height 19
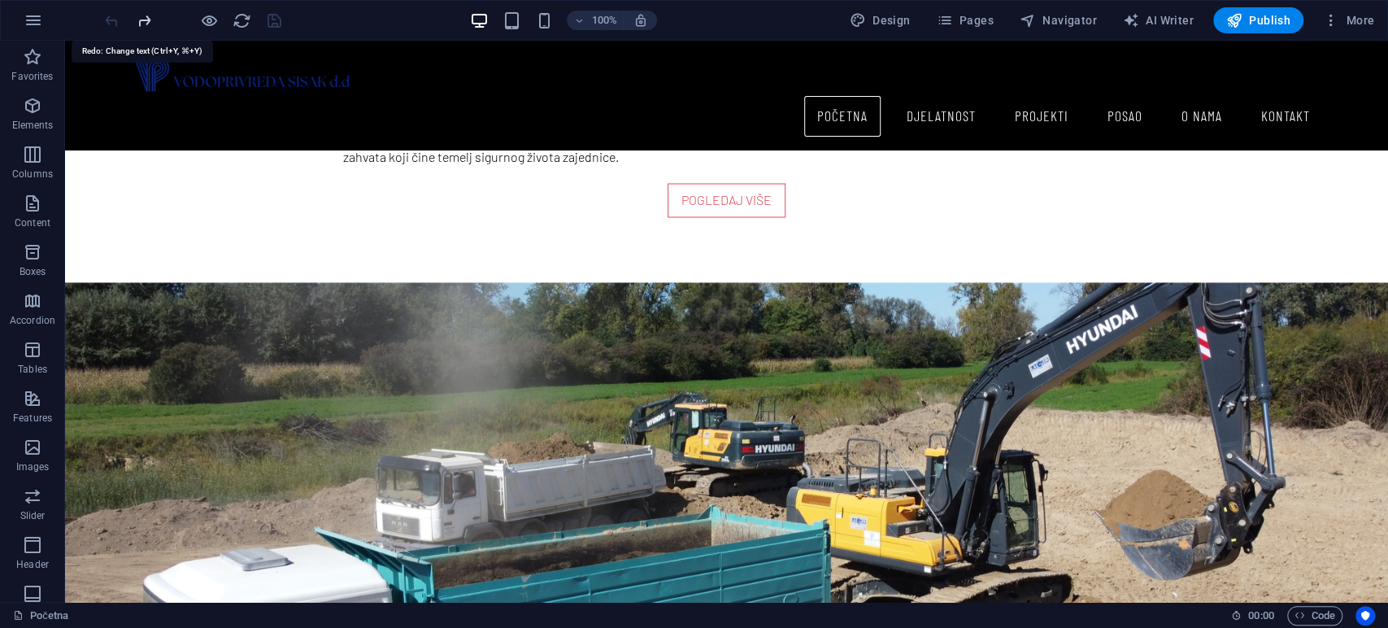
click at [142, 12] on icon "redo" at bounding box center [144, 20] width 19 height 19
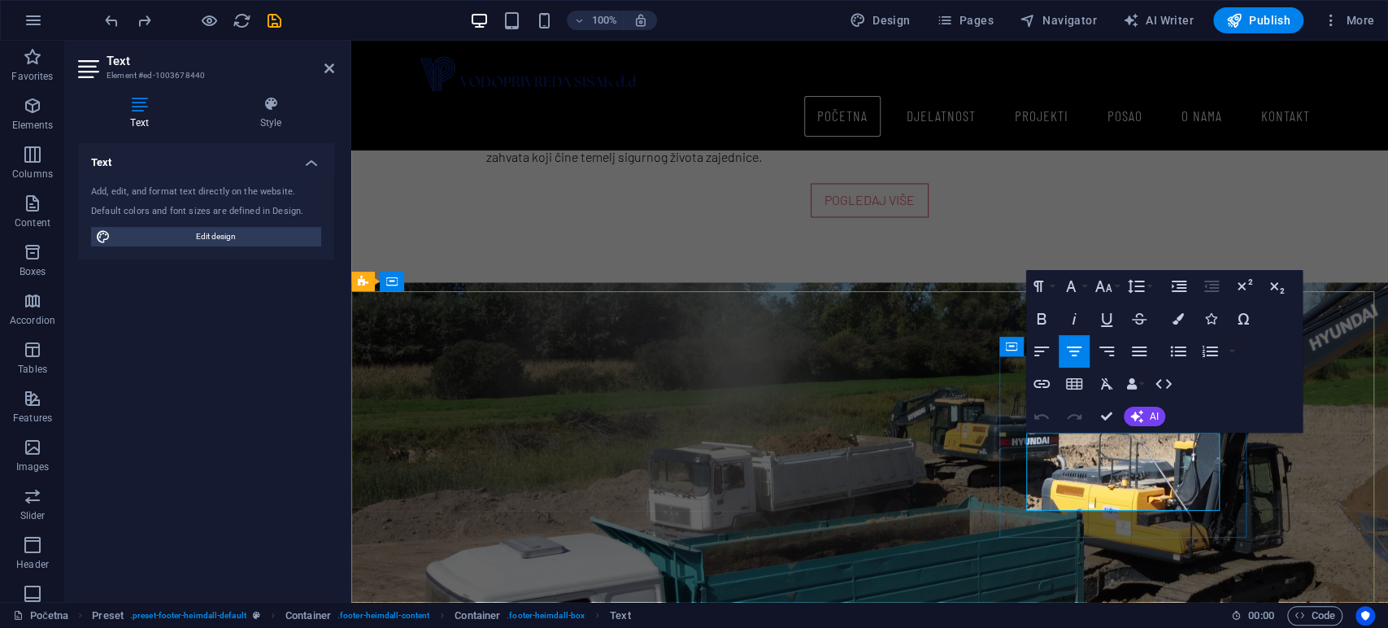
click at [1116, 450] on icon "button" at bounding box center [1123, 441] width 20 height 20
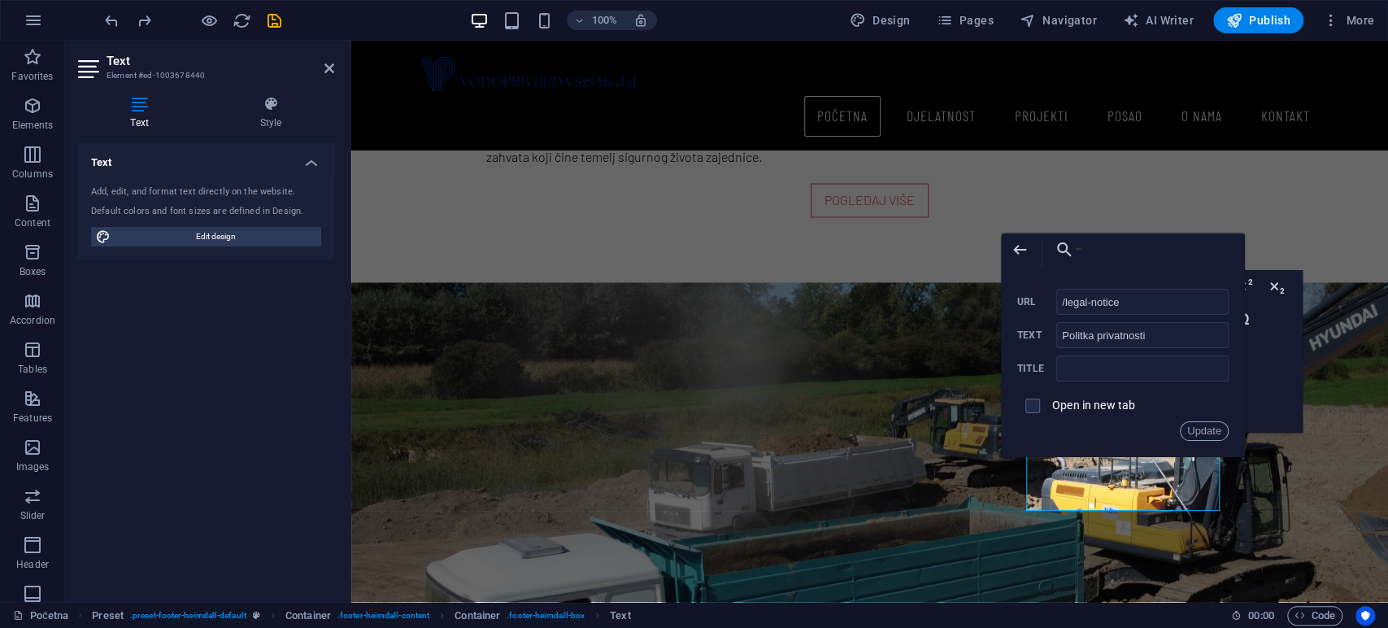
drag, startPoint x: 1136, startPoint y: 298, endPoint x: 1030, endPoint y: 307, distance: 106.9
click at [1030, 307] on div "/legal-notice URL" at bounding box center [1122, 302] width 211 height 27
type input "/politika-privatnosti"
click at [1201, 428] on button "Update" at bounding box center [1203, 431] width 49 height 20
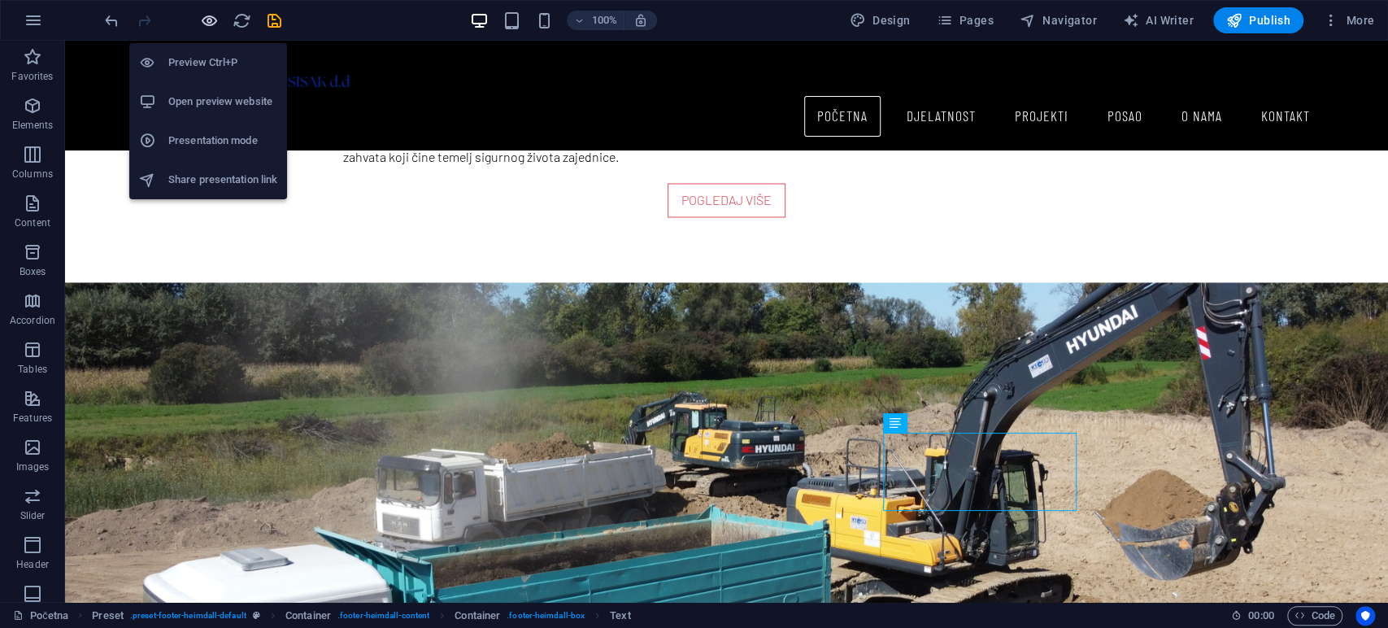
click at [202, 11] on icon "button" at bounding box center [209, 20] width 19 height 19
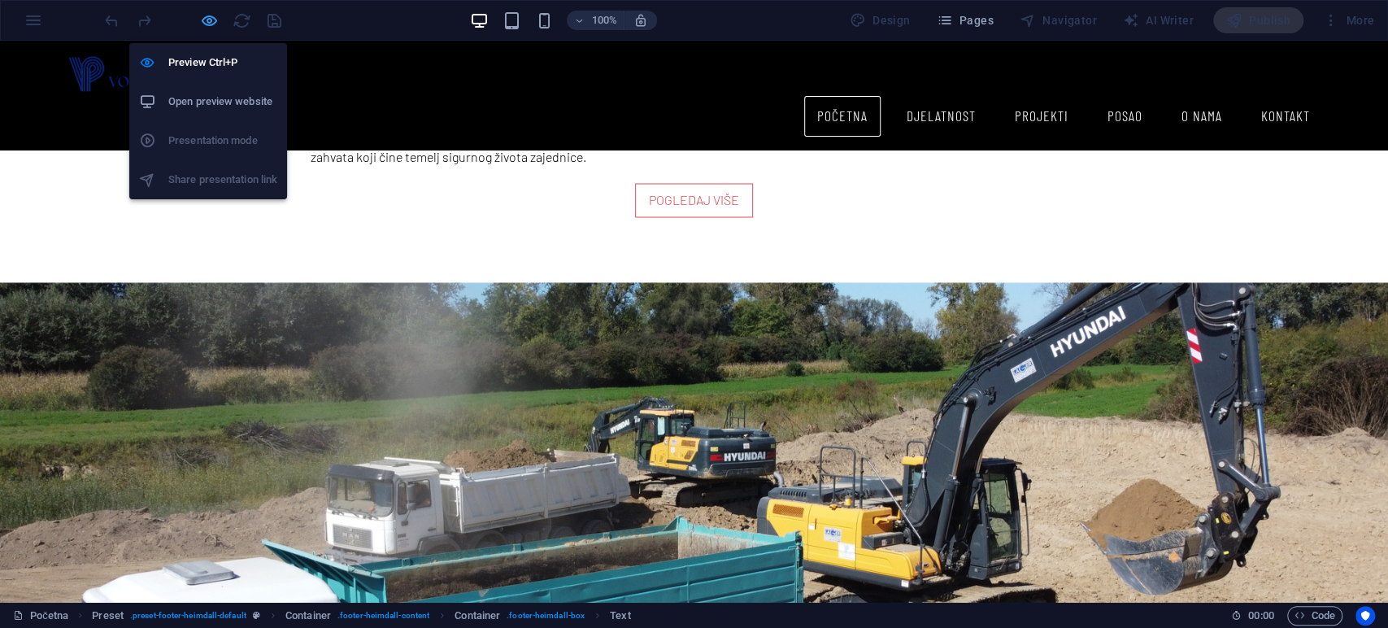
scroll to position [1871, 0]
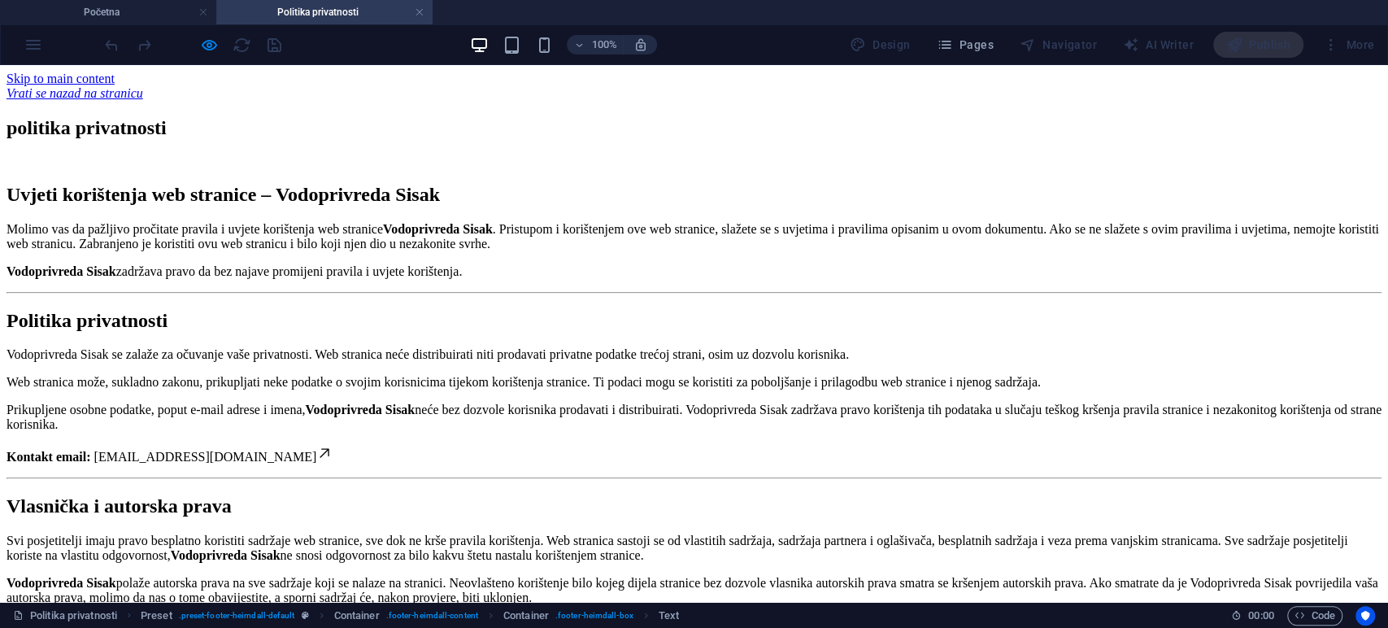
scroll to position [0, 0]
click at [423, 15] on link at bounding box center [420, 12] width 10 height 15
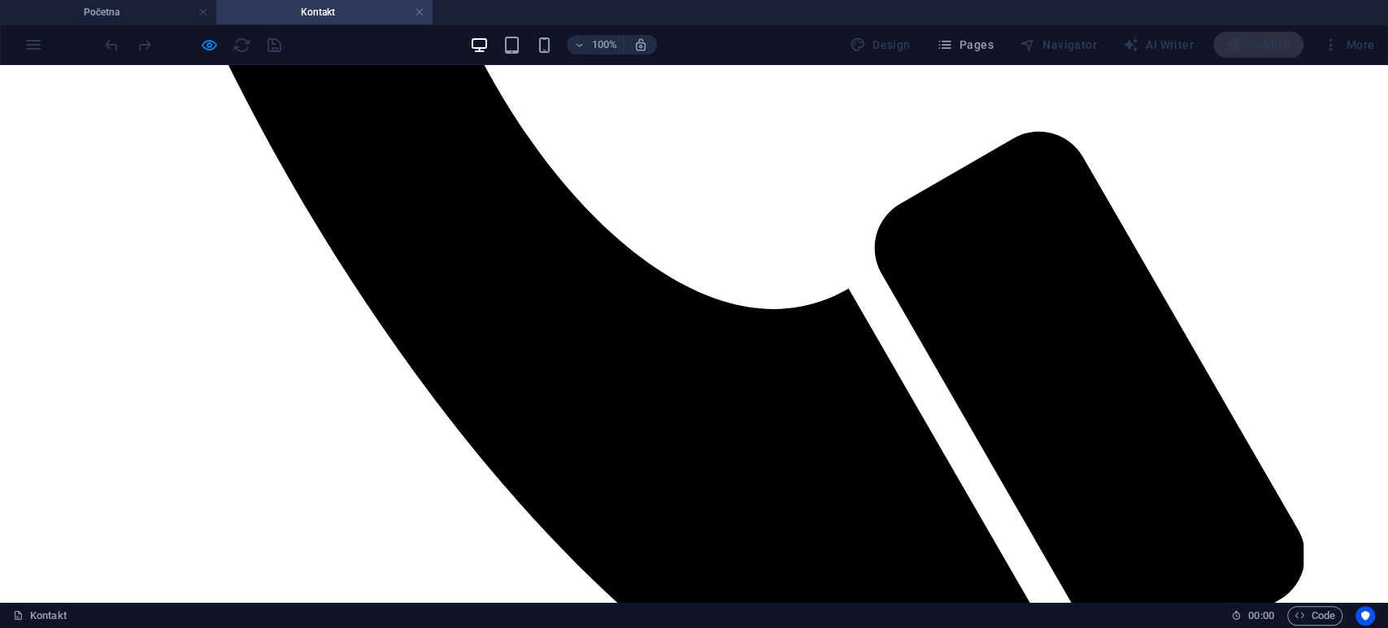
scroll to position [1236, 0]
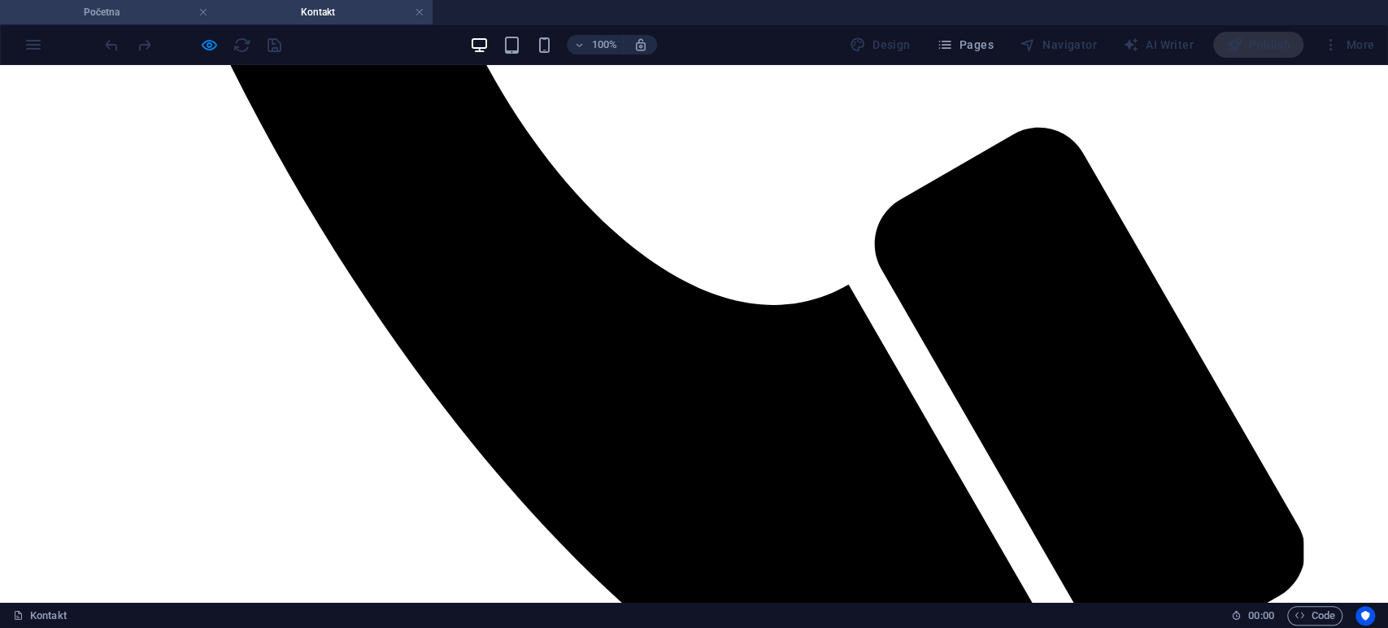
click at [132, 22] on li "Početna" at bounding box center [108, 12] width 216 height 24
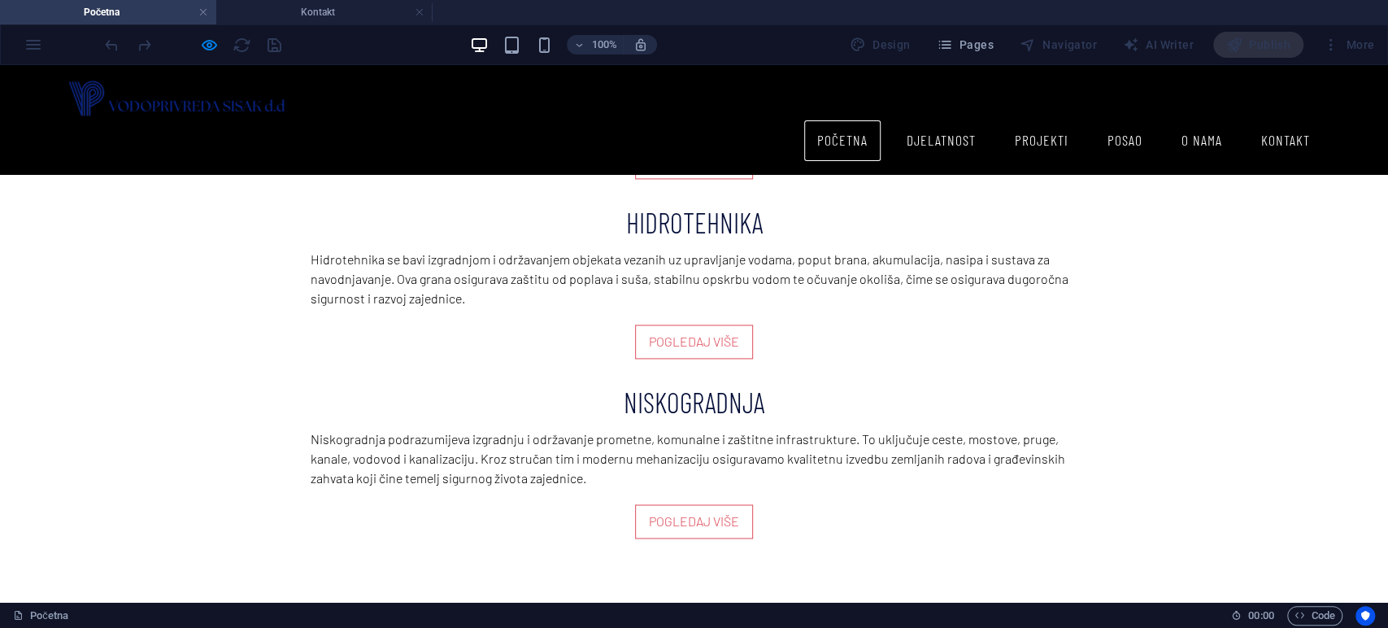
scroll to position [1871, 0]
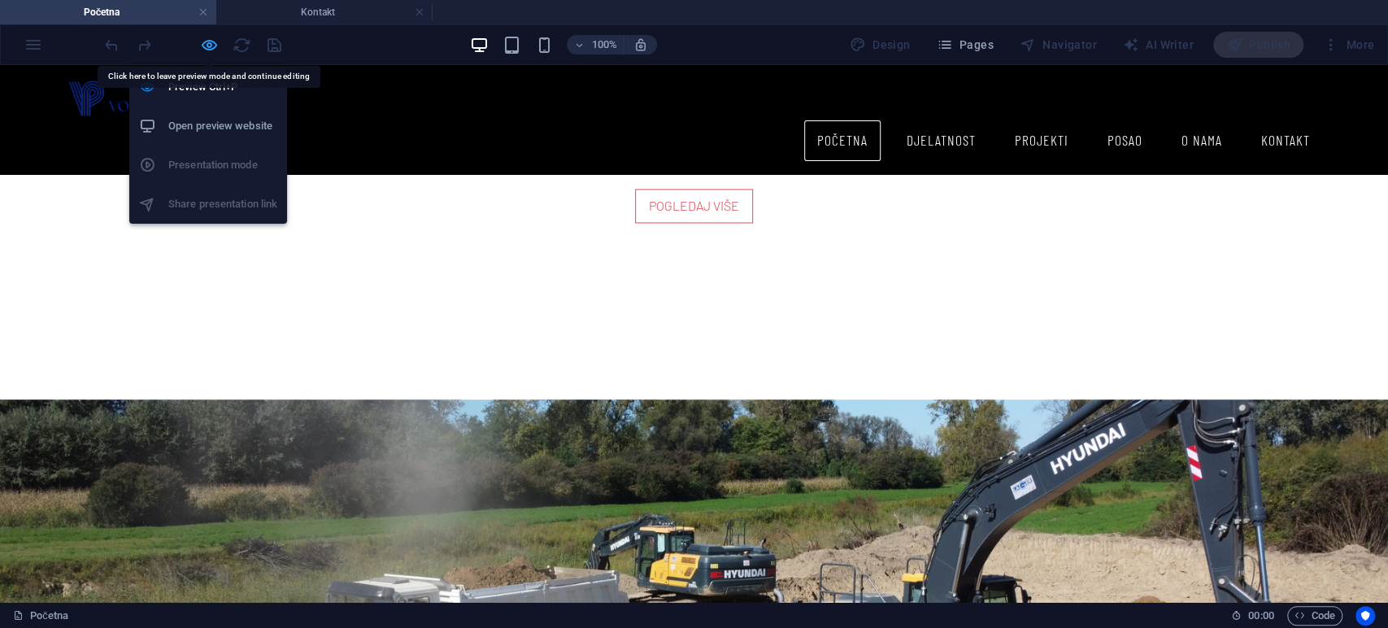
click at [204, 40] on icon "button" at bounding box center [209, 45] width 19 height 19
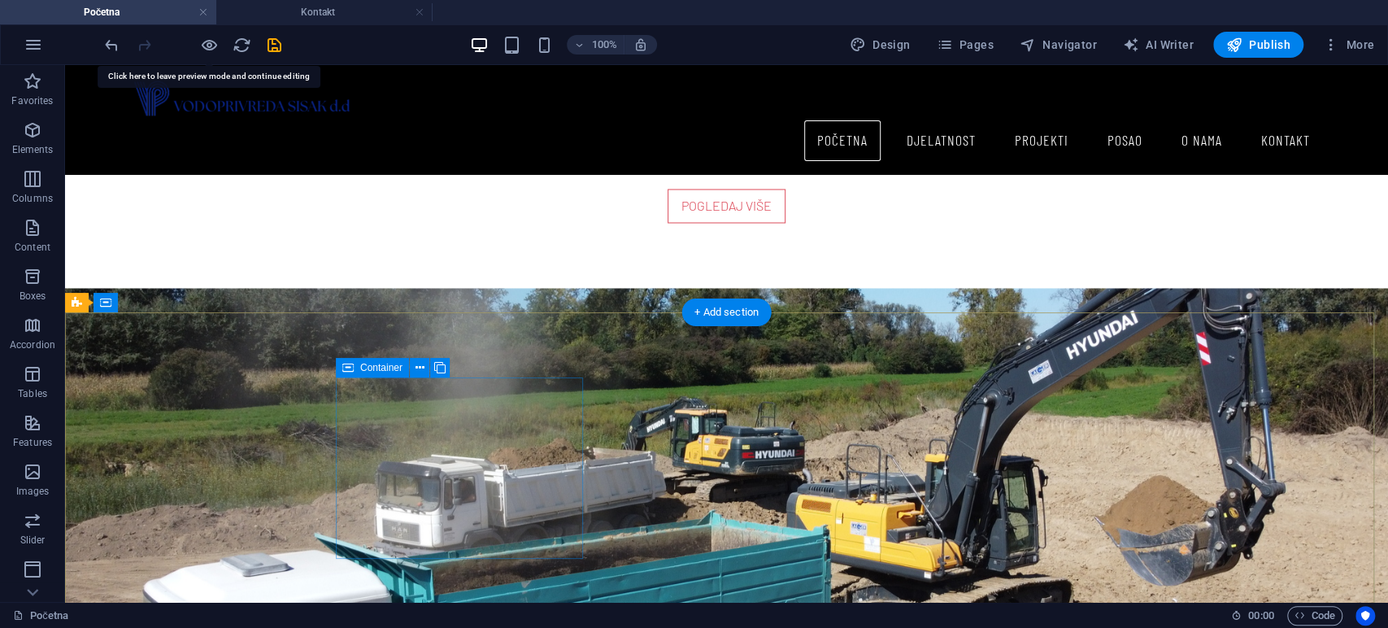
scroll to position [1892, 0]
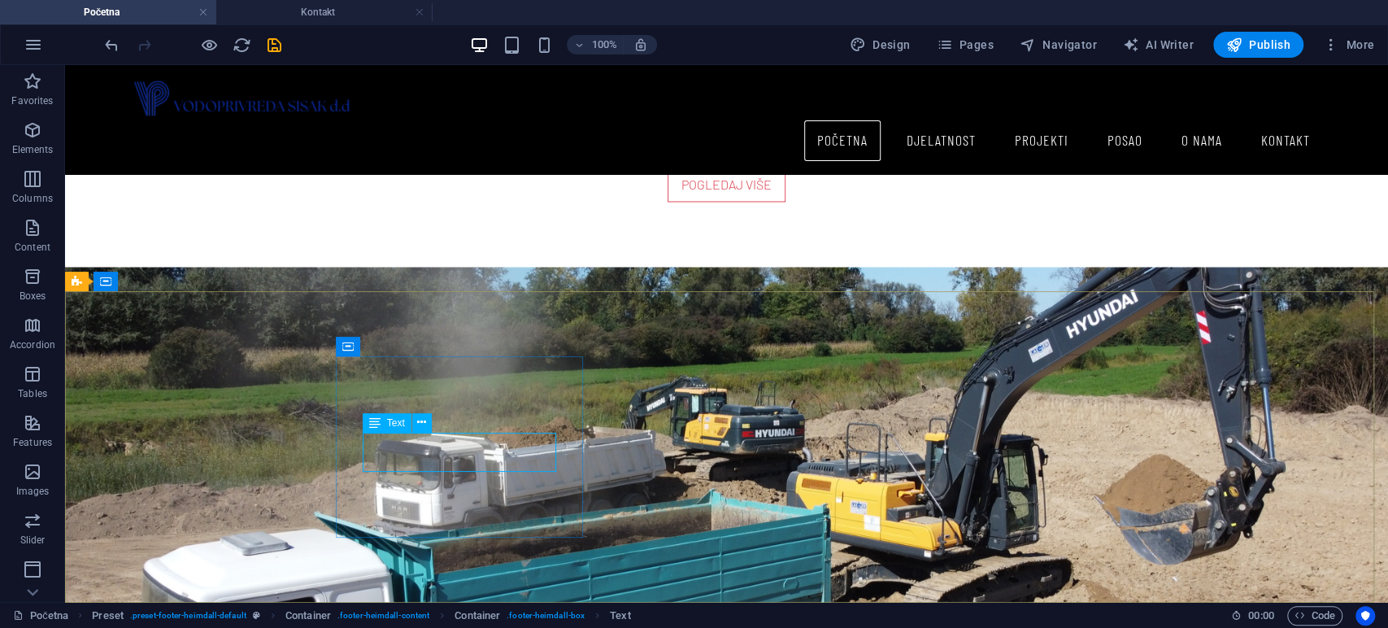
click at [396, 423] on span "Text" at bounding box center [396, 423] width 18 height 10
click at [422, 421] on icon at bounding box center [421, 422] width 9 height 17
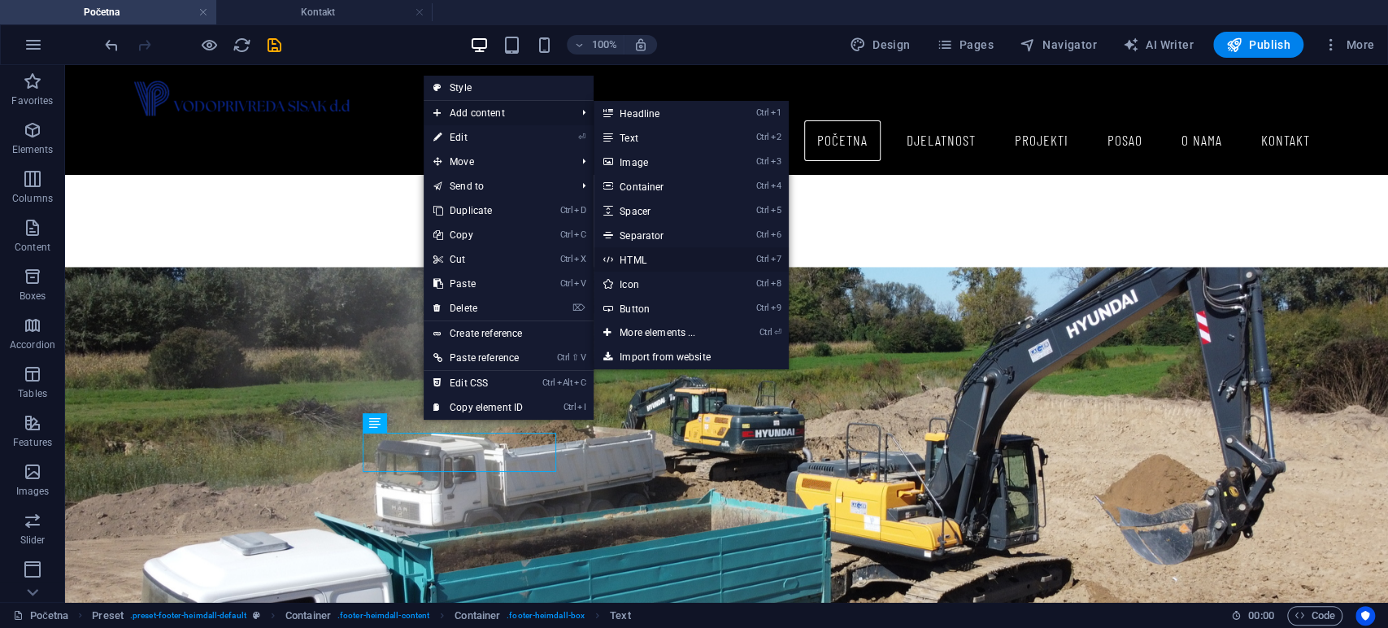
click at [648, 258] on link "Ctrl 7 HTML" at bounding box center [660, 259] width 134 height 24
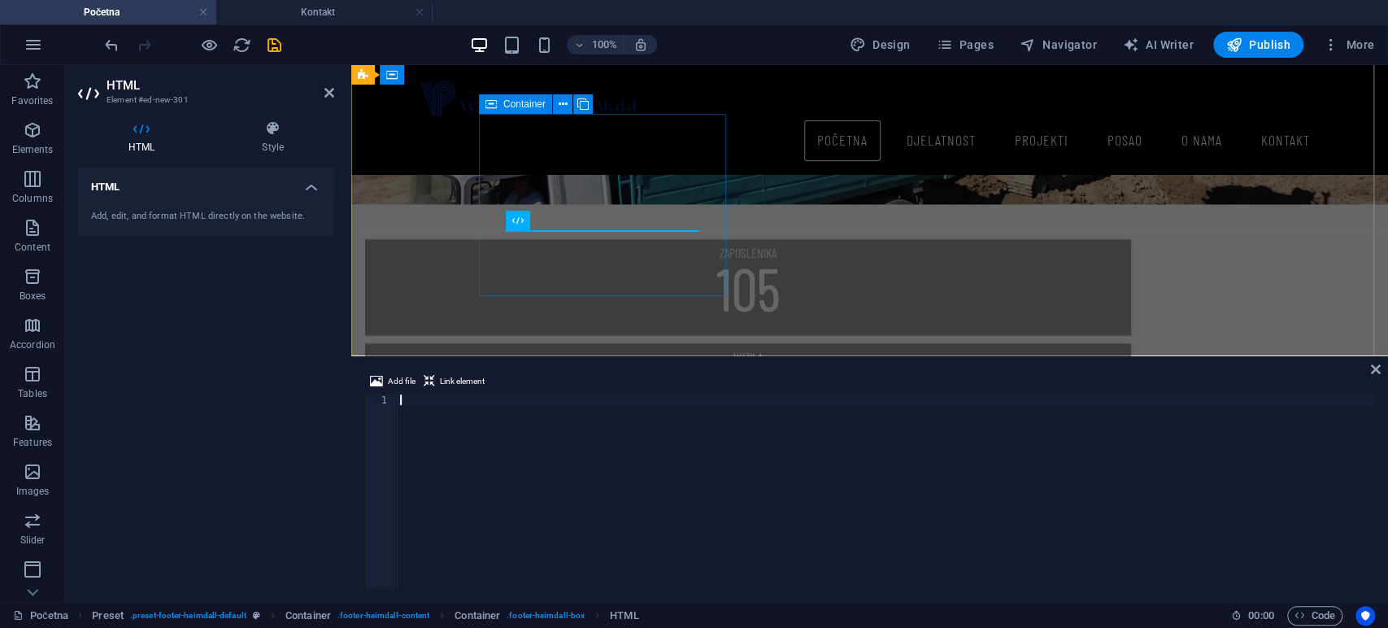
scroll to position [1970, 0]
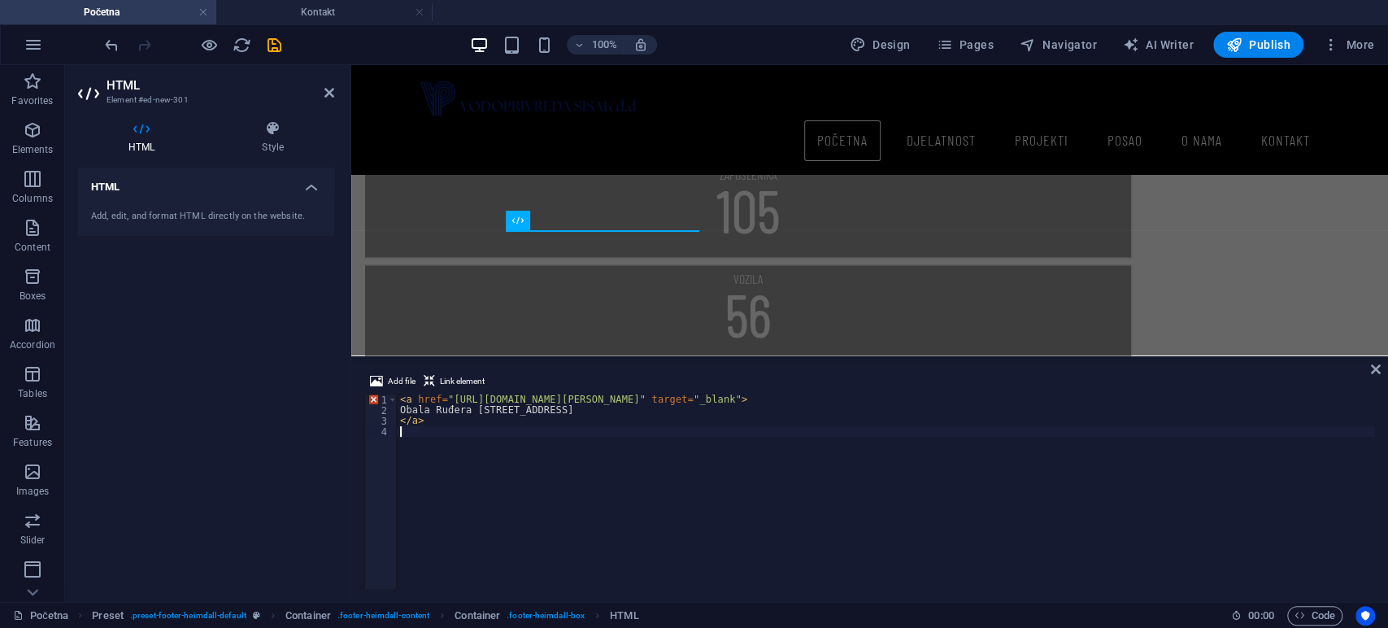
click at [503, 423] on div "< a href = "[URL][DOMAIN_NAME][PERSON_NAME]" target = "_blank" > Obala Ruđera […" at bounding box center [886, 501] width 978 height 215
type textarea "</a>"
click at [729, 490] on div "< a href = "[URL][DOMAIN_NAME][PERSON_NAME]" target = "_blank" > Obala Ruđera […" at bounding box center [886, 501] width 978 height 215
type textarea "</a>"
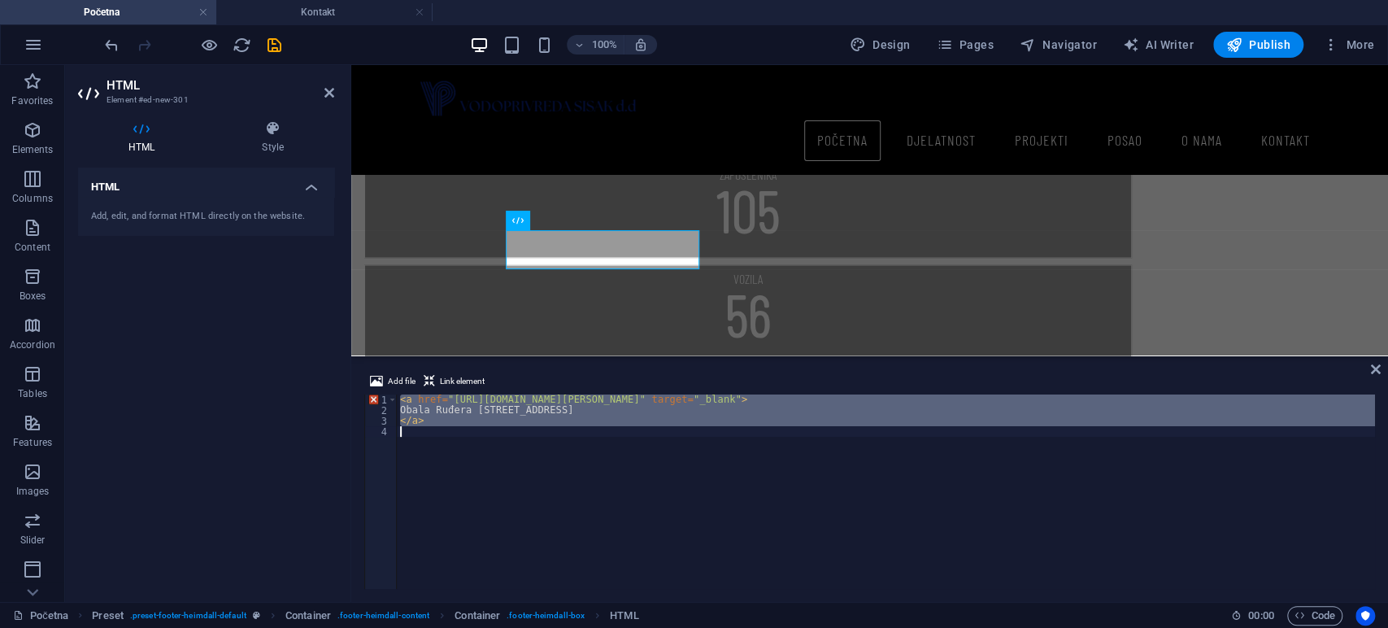
paste textarea
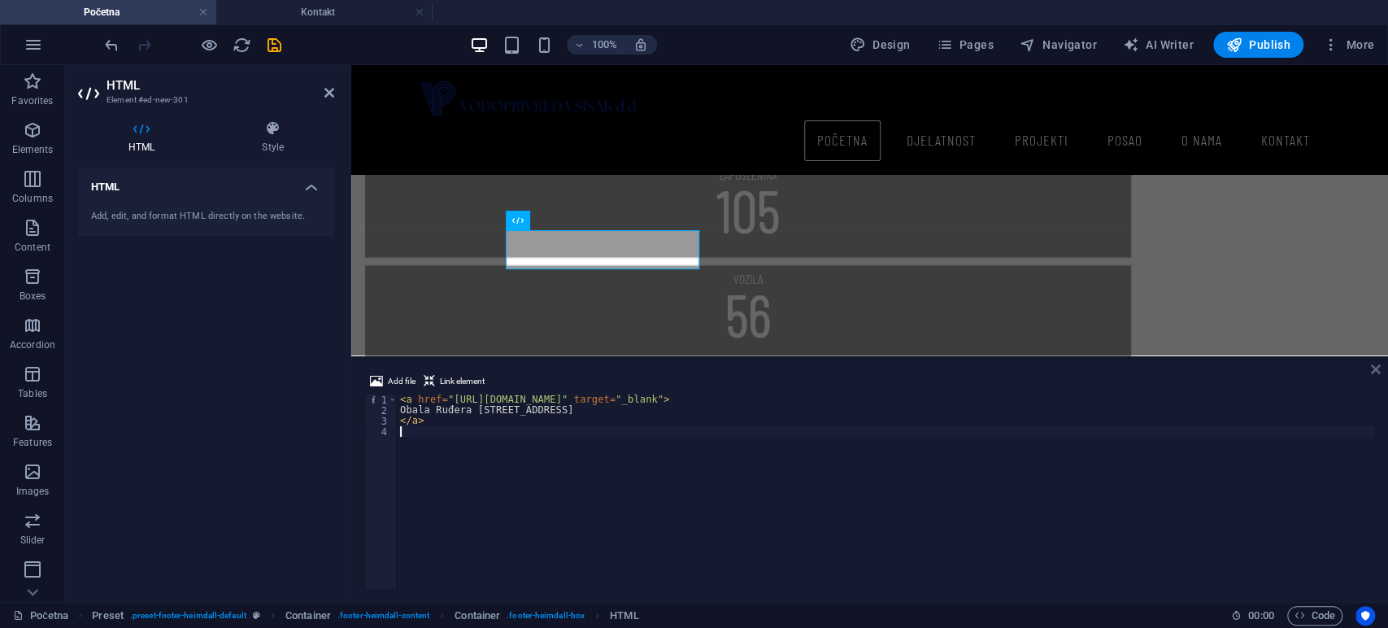
click at [1375, 369] on icon at bounding box center [1375, 369] width 10 height 13
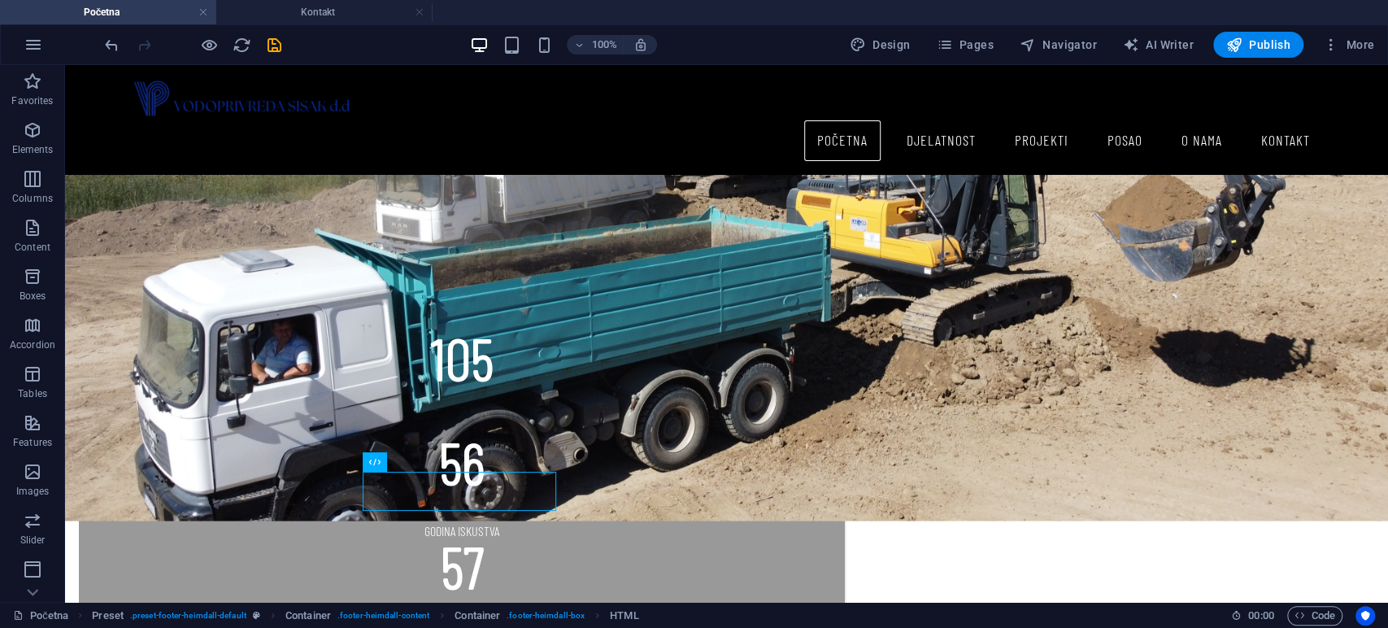
scroll to position [1892, 0]
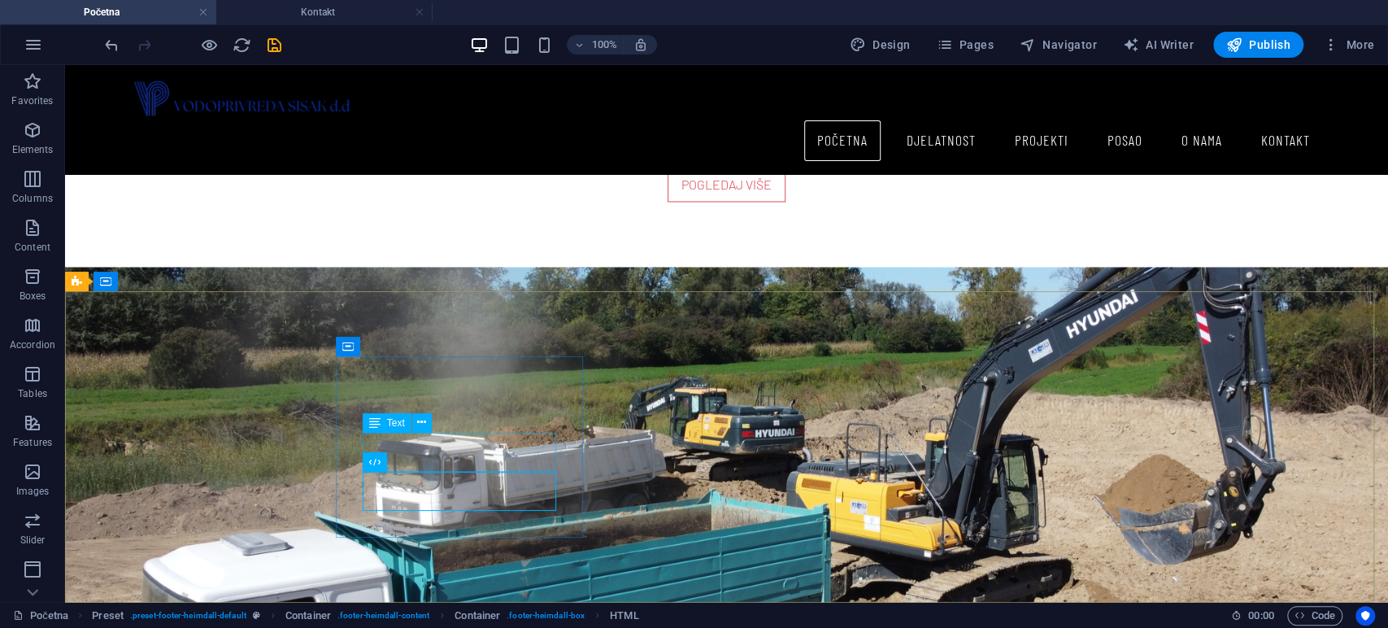
click at [389, 423] on span "Text" at bounding box center [396, 423] width 18 height 10
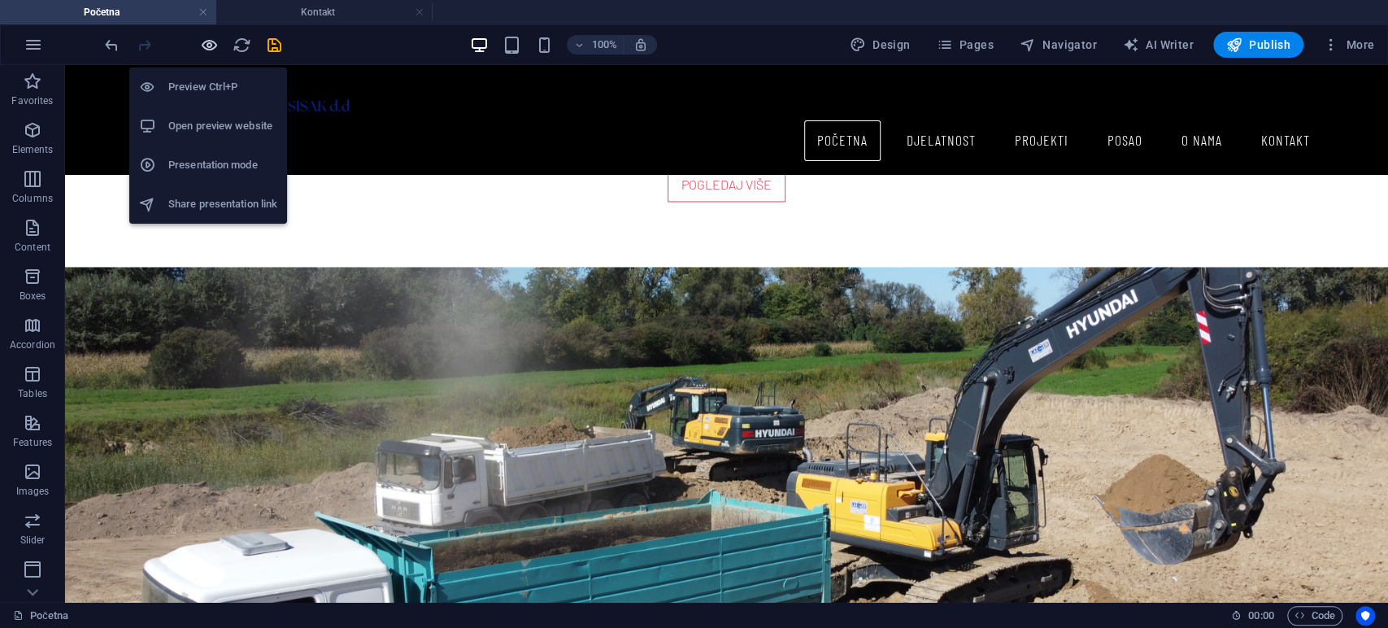
click at [208, 42] on icon "button" at bounding box center [209, 45] width 19 height 19
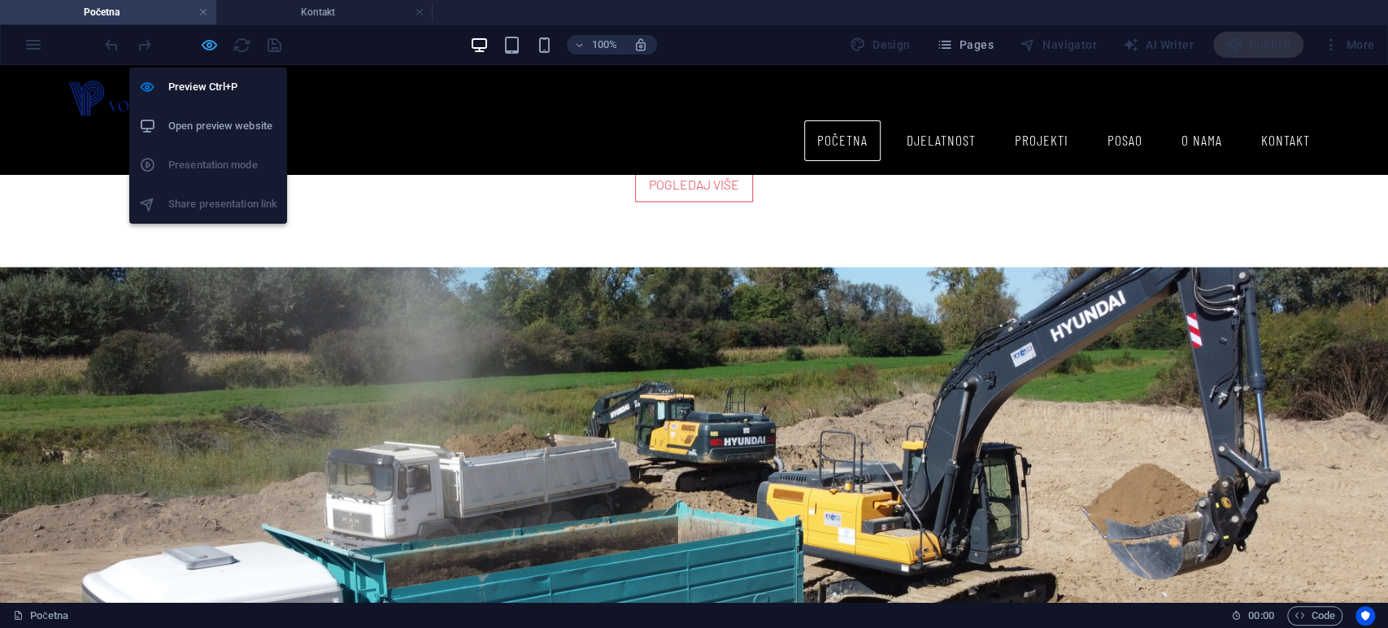
scroll to position [1871, 0]
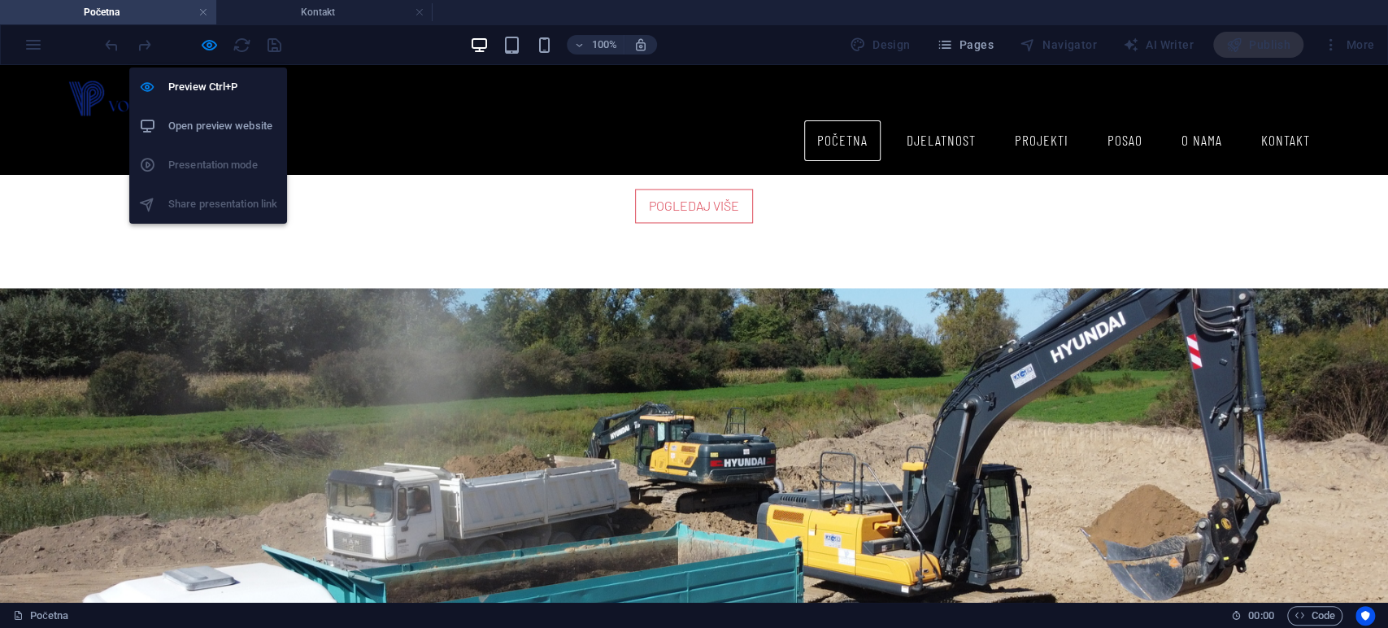
click at [209, 118] on h6 "Open preview website" at bounding box center [222, 126] width 109 height 20
click at [212, 37] on icon "button" at bounding box center [209, 45] width 19 height 19
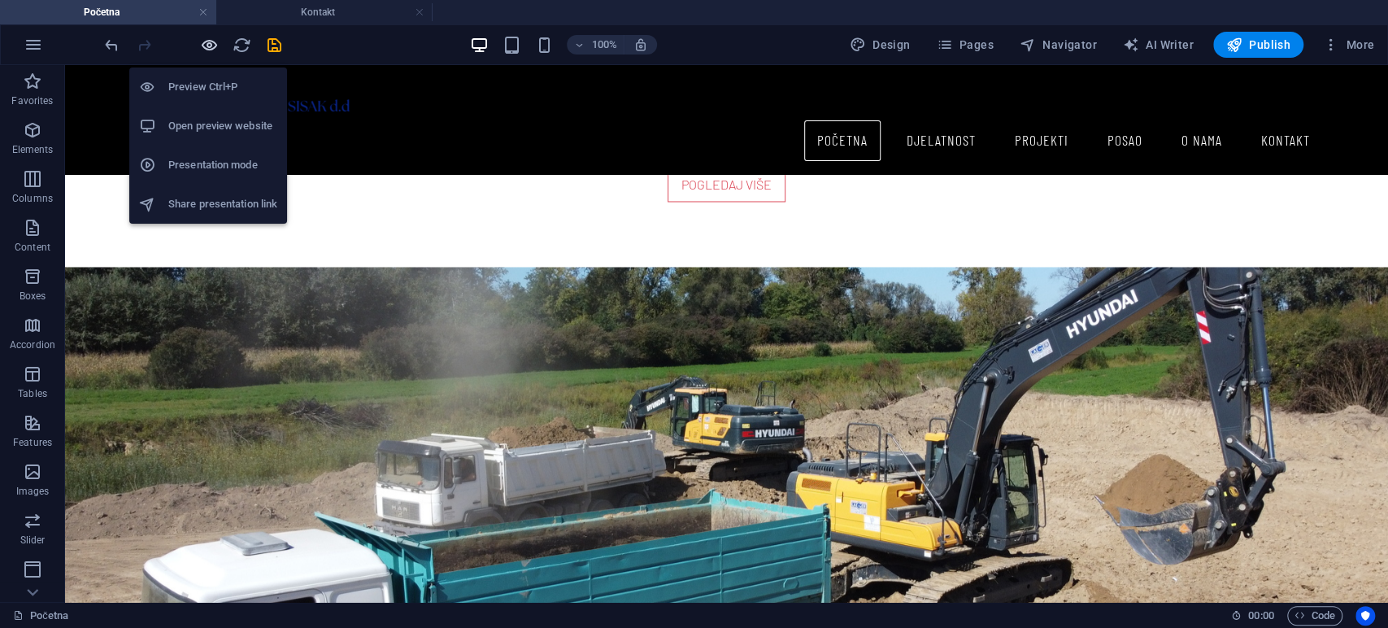
click at [212, 37] on icon "button" at bounding box center [209, 45] width 19 height 19
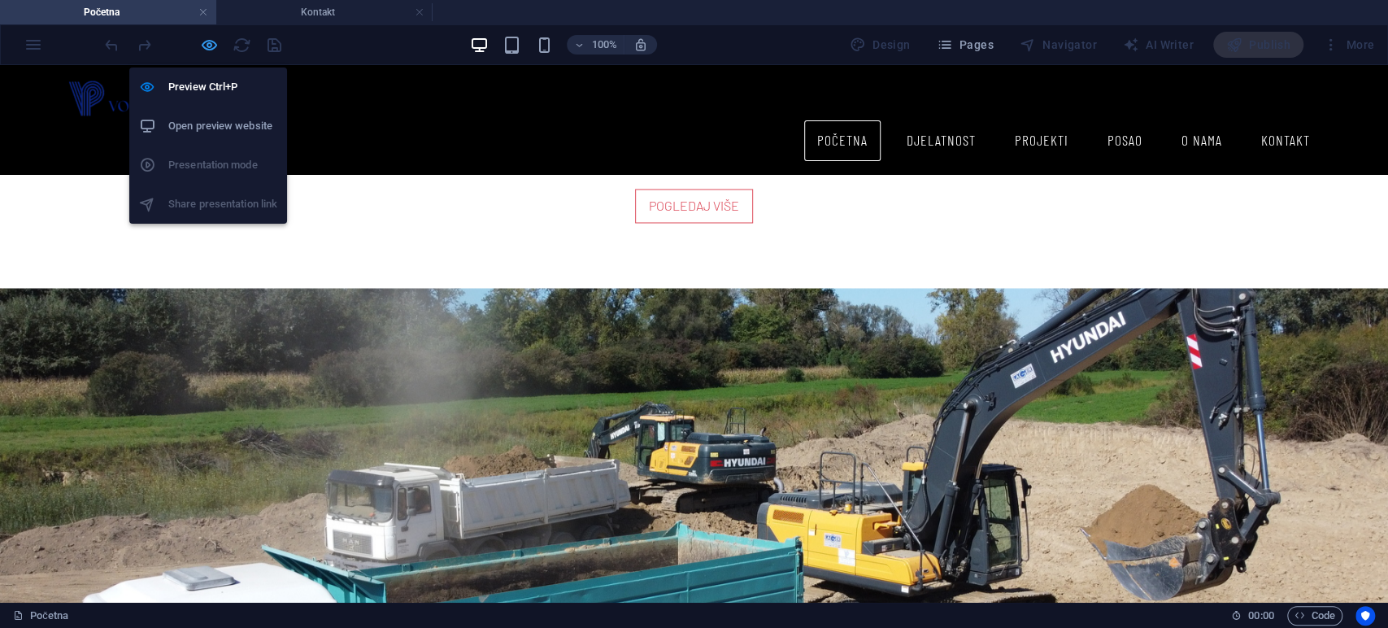
click at [212, 37] on icon "button" at bounding box center [209, 45] width 19 height 19
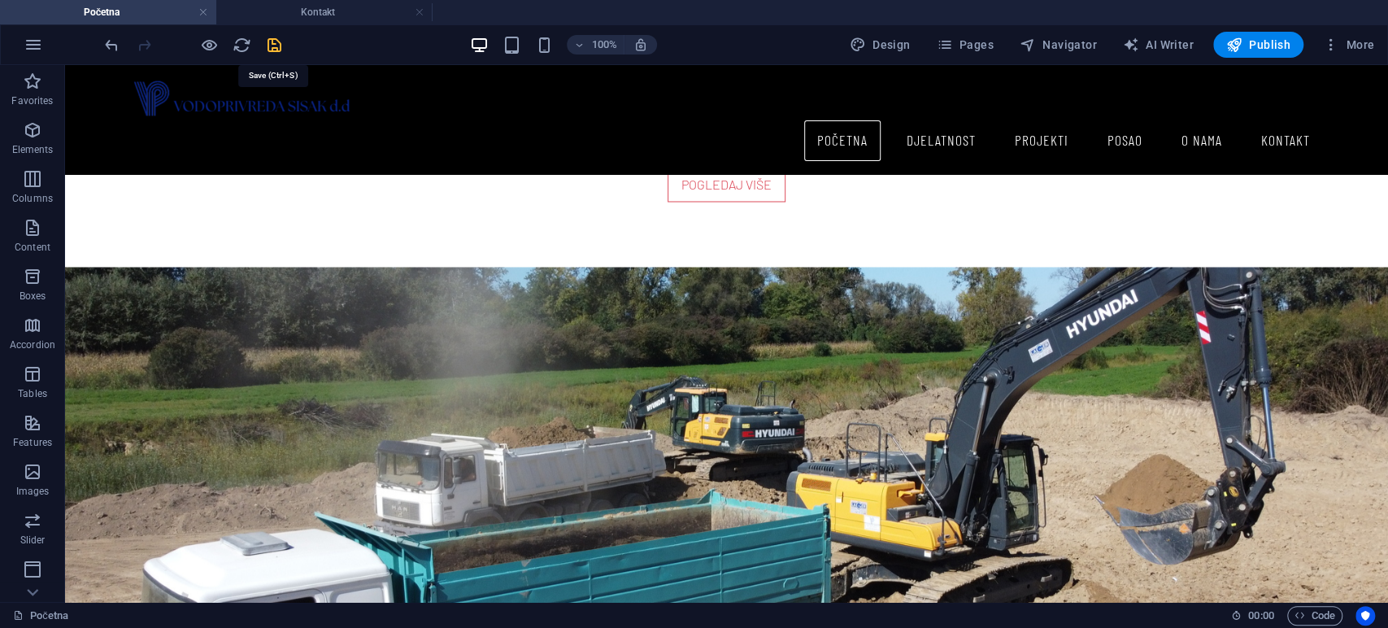
click at [267, 40] on icon "save" at bounding box center [274, 45] width 19 height 19
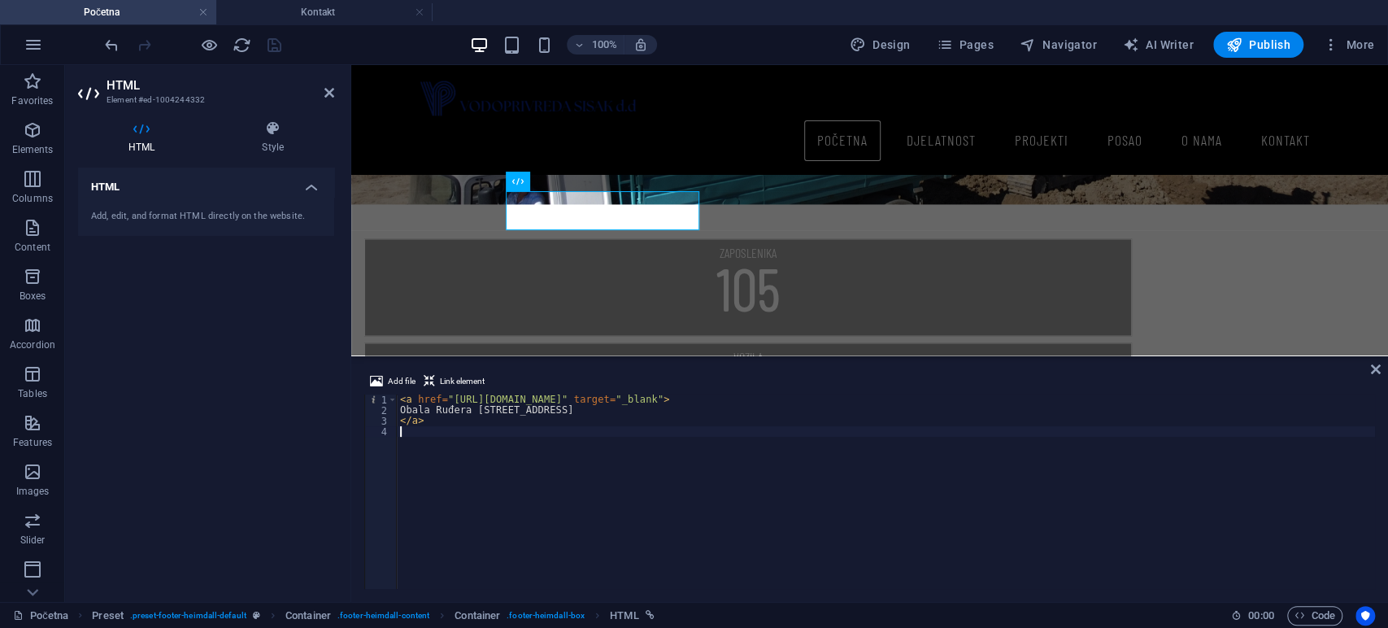
scroll to position [1970, 0]
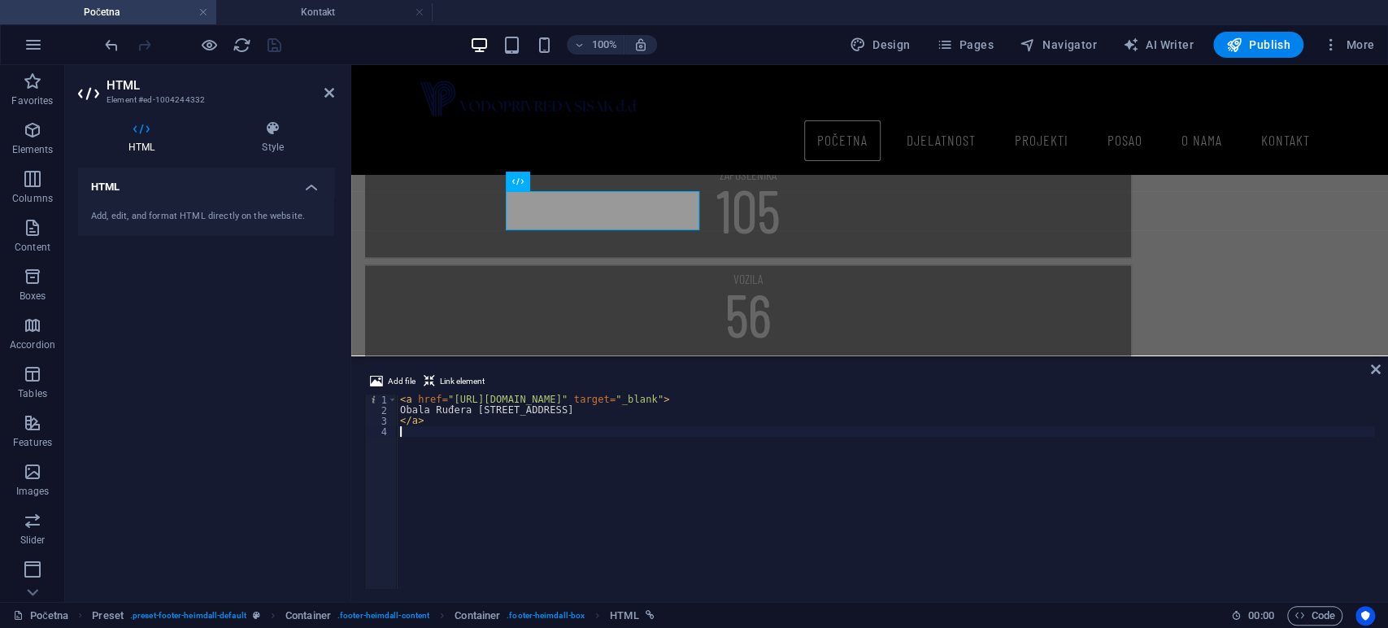
type textarea "</a>"
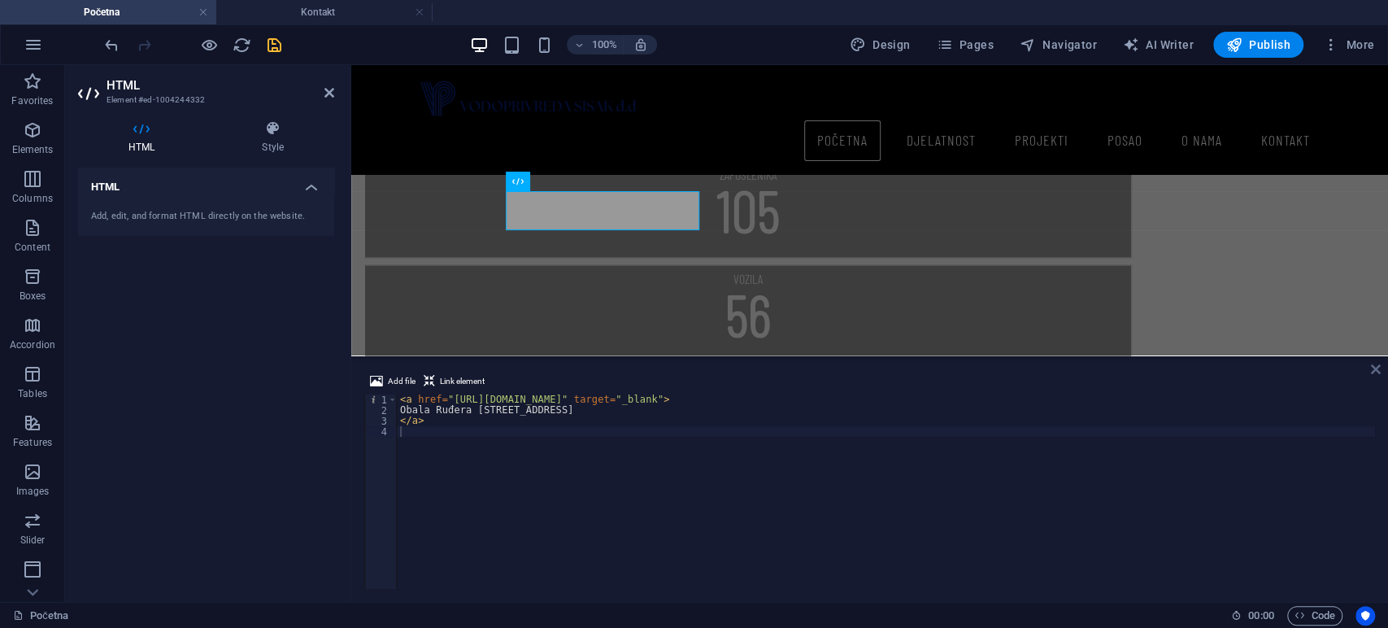
click at [1375, 364] on icon at bounding box center [1375, 369] width 10 height 13
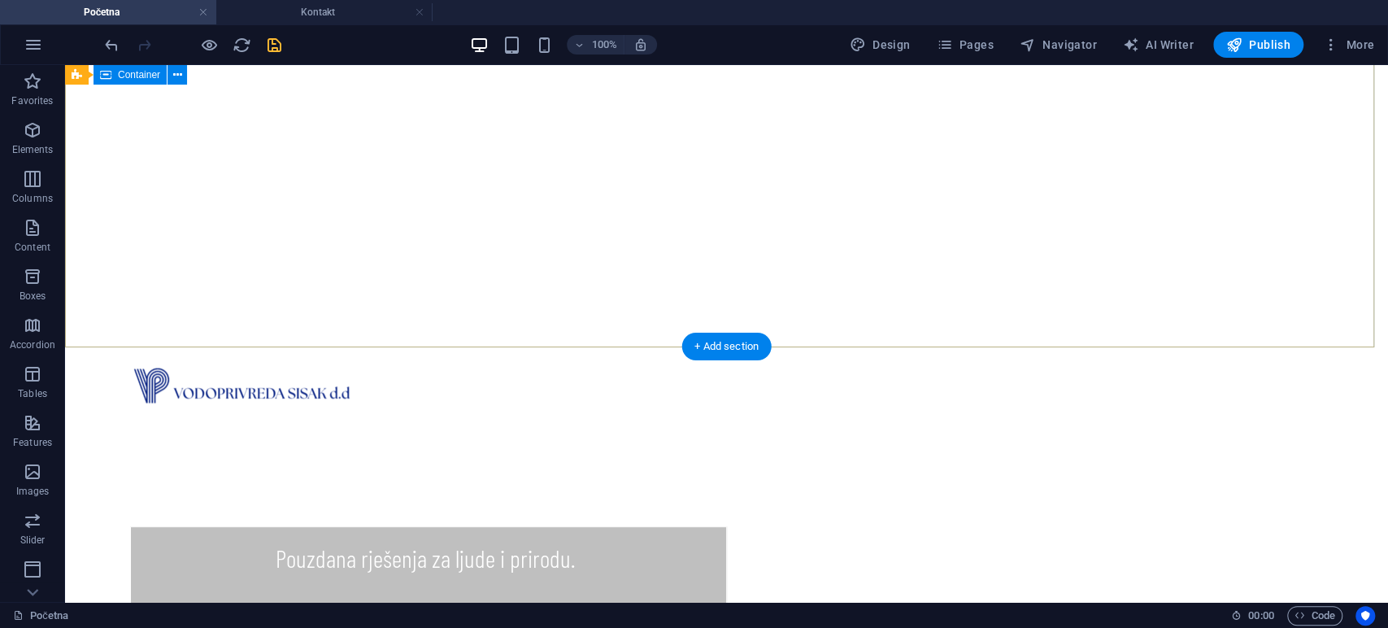
scroll to position [0, 0]
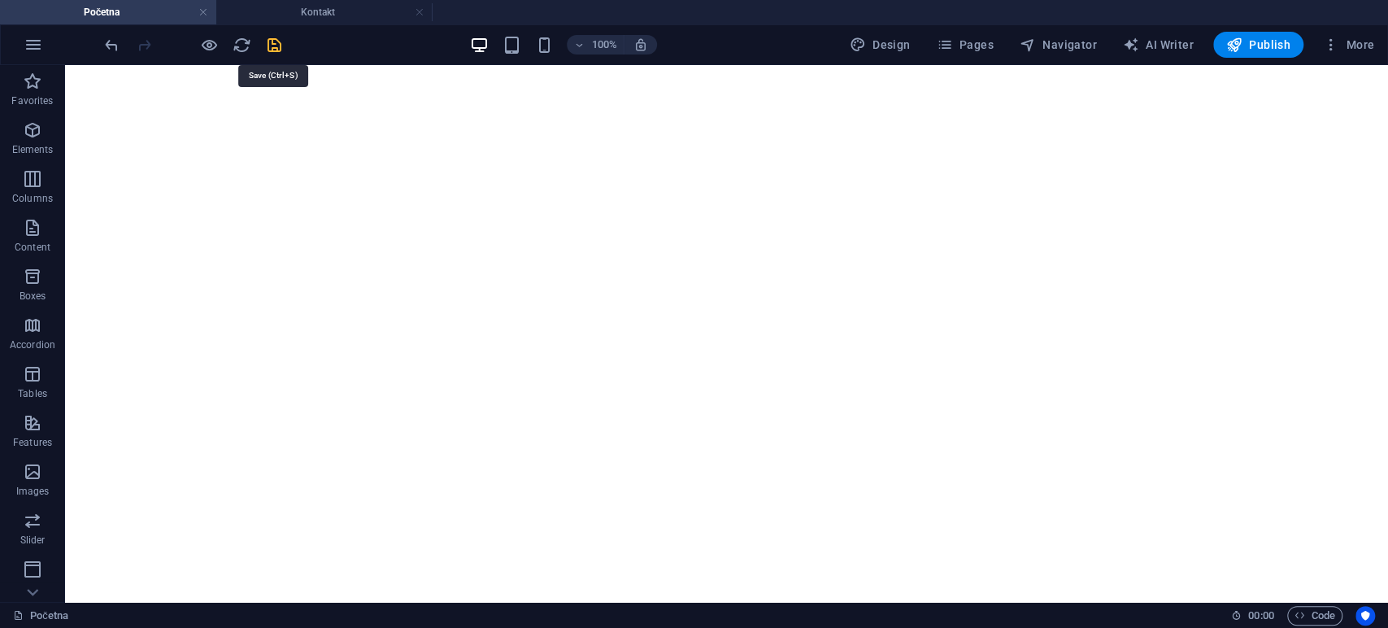
click at [276, 45] on icon "save" at bounding box center [274, 45] width 19 height 19
click at [276, 45] on div at bounding box center [193, 45] width 182 height 26
click at [1340, 50] on span "More" at bounding box center [1348, 45] width 51 height 16
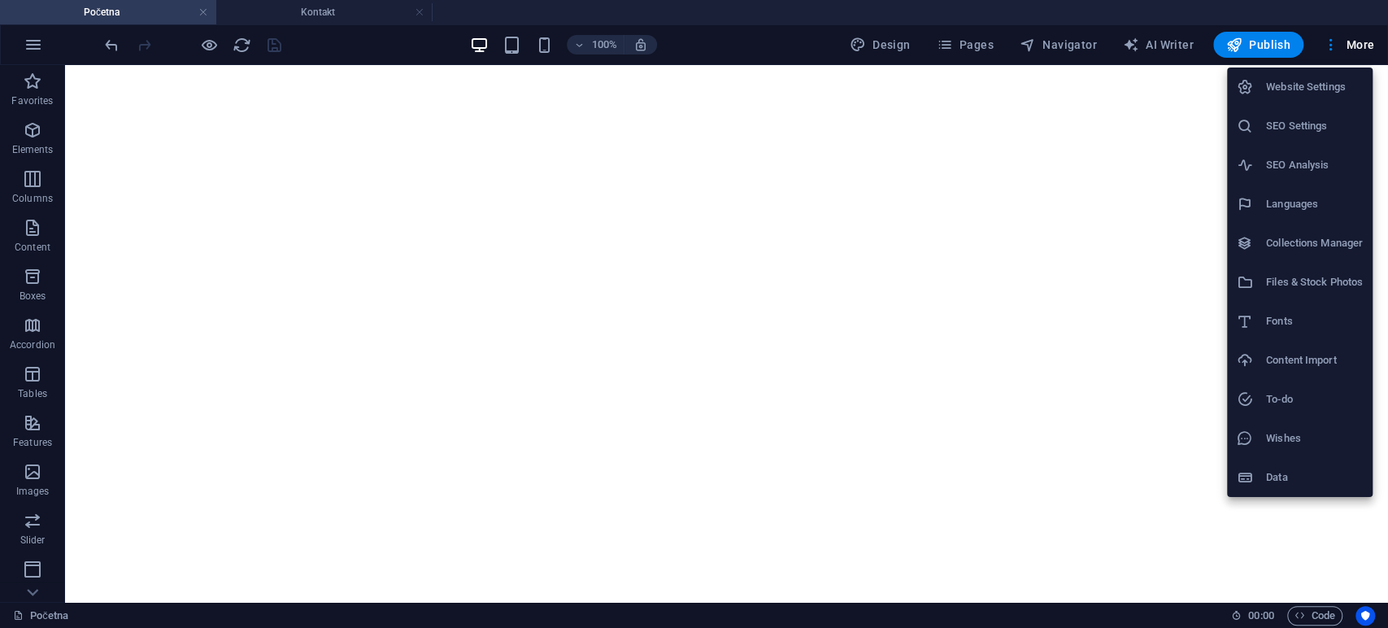
click at [1305, 89] on h6 "Website Settings" at bounding box center [1314, 87] width 97 height 20
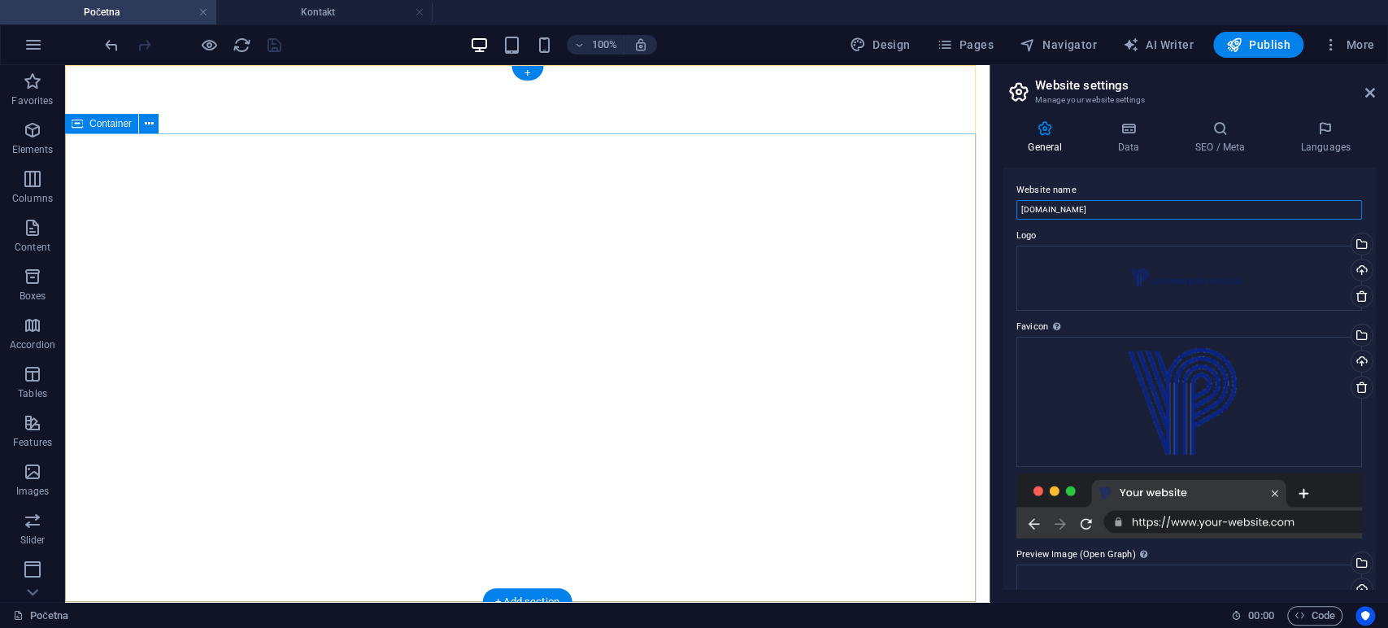
drag, startPoint x: 1255, startPoint y: 278, endPoint x: 919, endPoint y: 232, distance: 339.6
click at [1216, 202] on input "[DOMAIN_NAME]" at bounding box center [1188, 210] width 345 height 20
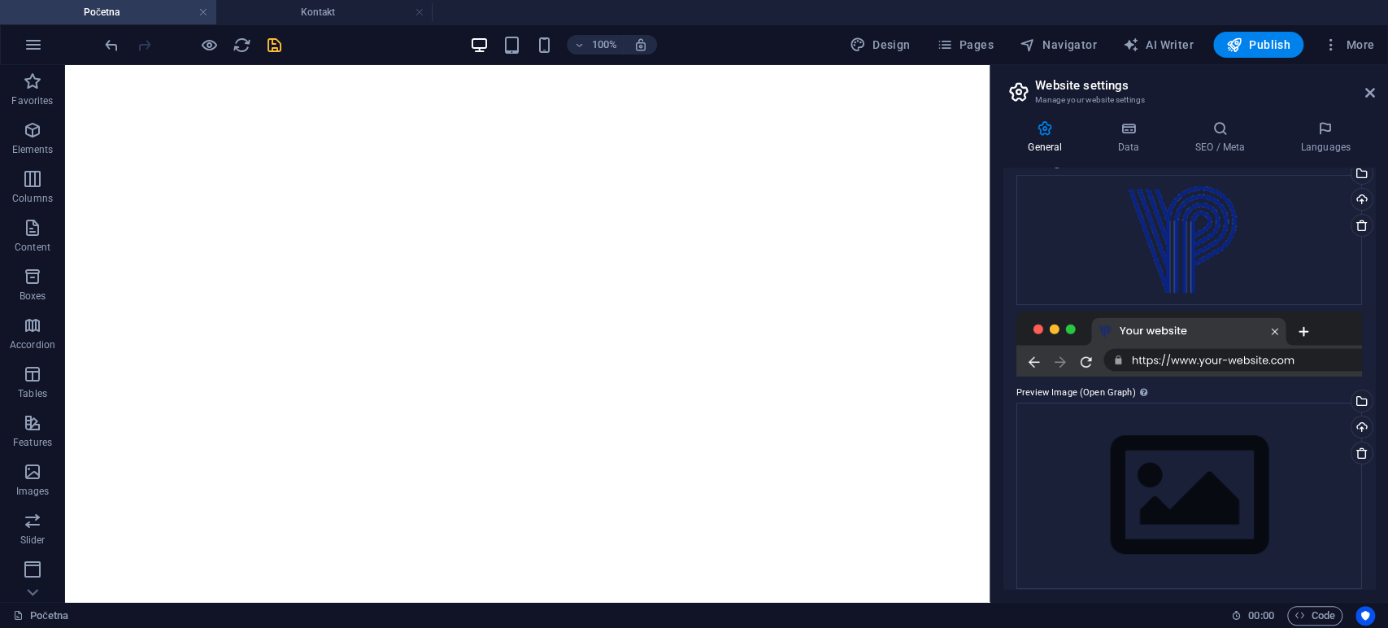
scroll to position [163, 0]
type input "Vodoprivreda Sisak"
click at [1185, 306] on div "Favicon Set the favicon of your website here. A favicon is a small icon shown i…" at bounding box center [1188, 264] width 345 height 221
click at [1188, 316] on div at bounding box center [1188, 343] width 345 height 65
click at [1366, 92] on icon at bounding box center [1370, 92] width 10 height 13
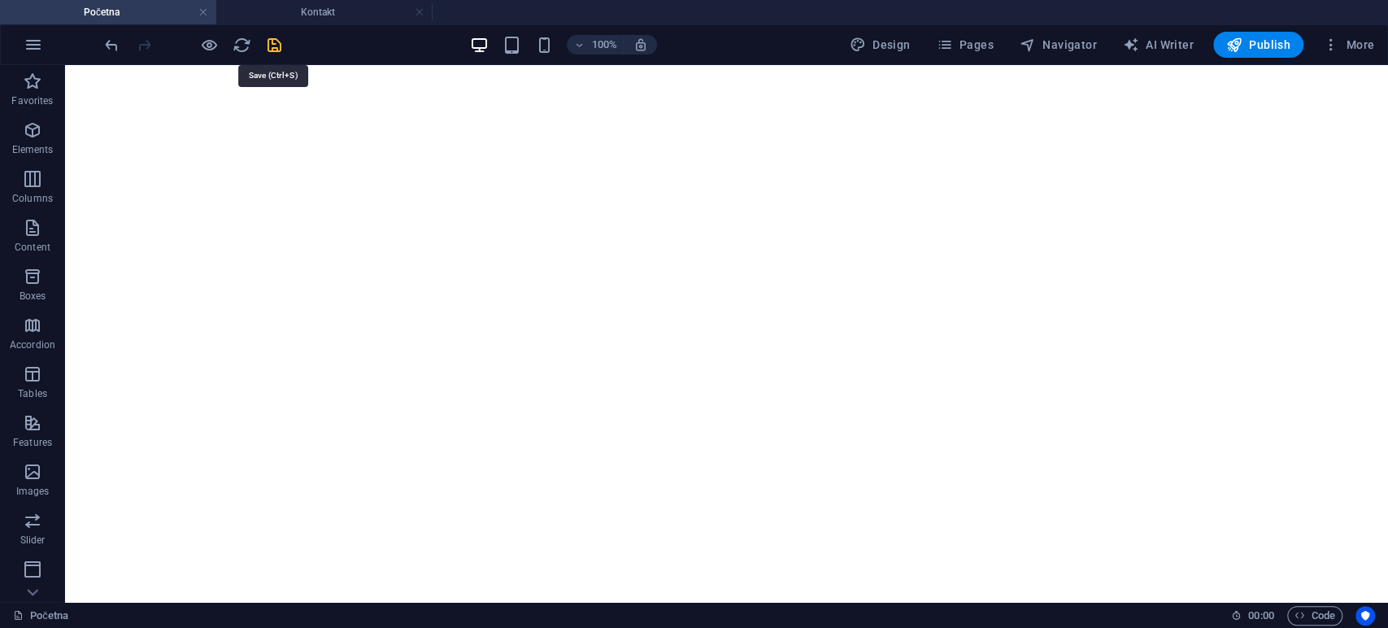
click at [272, 44] on icon "save" at bounding box center [274, 45] width 19 height 19
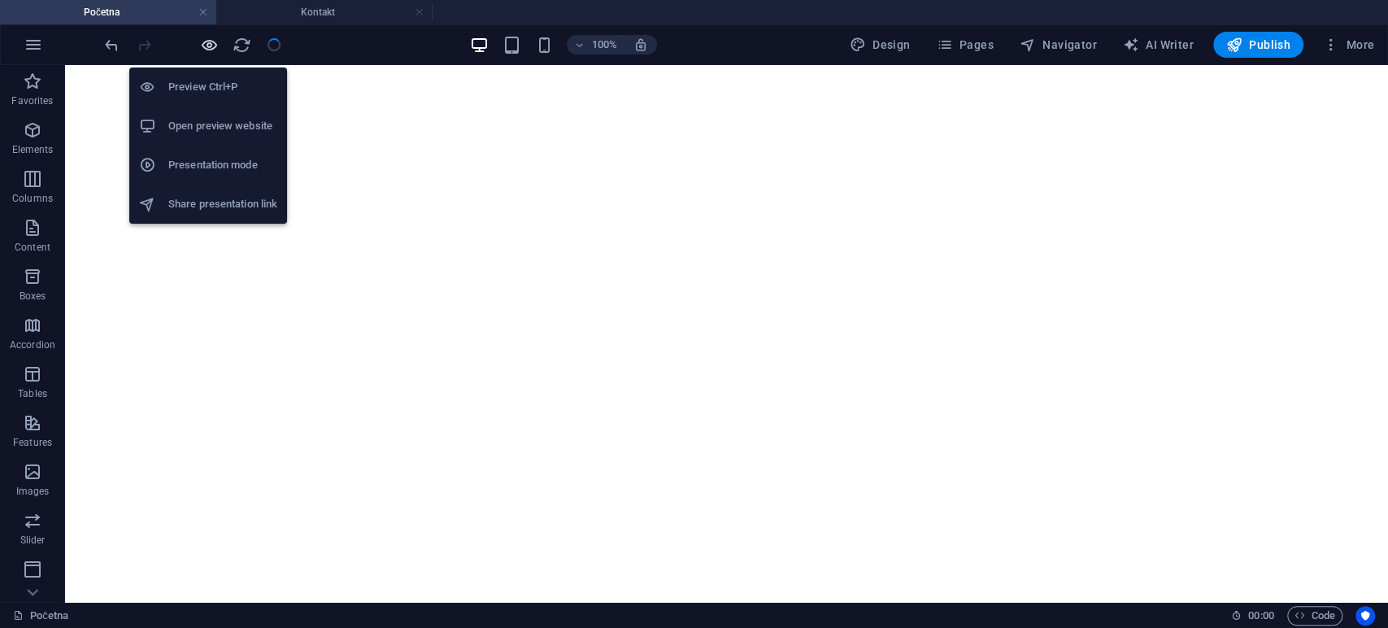
click at [207, 50] on icon "button" at bounding box center [209, 45] width 19 height 19
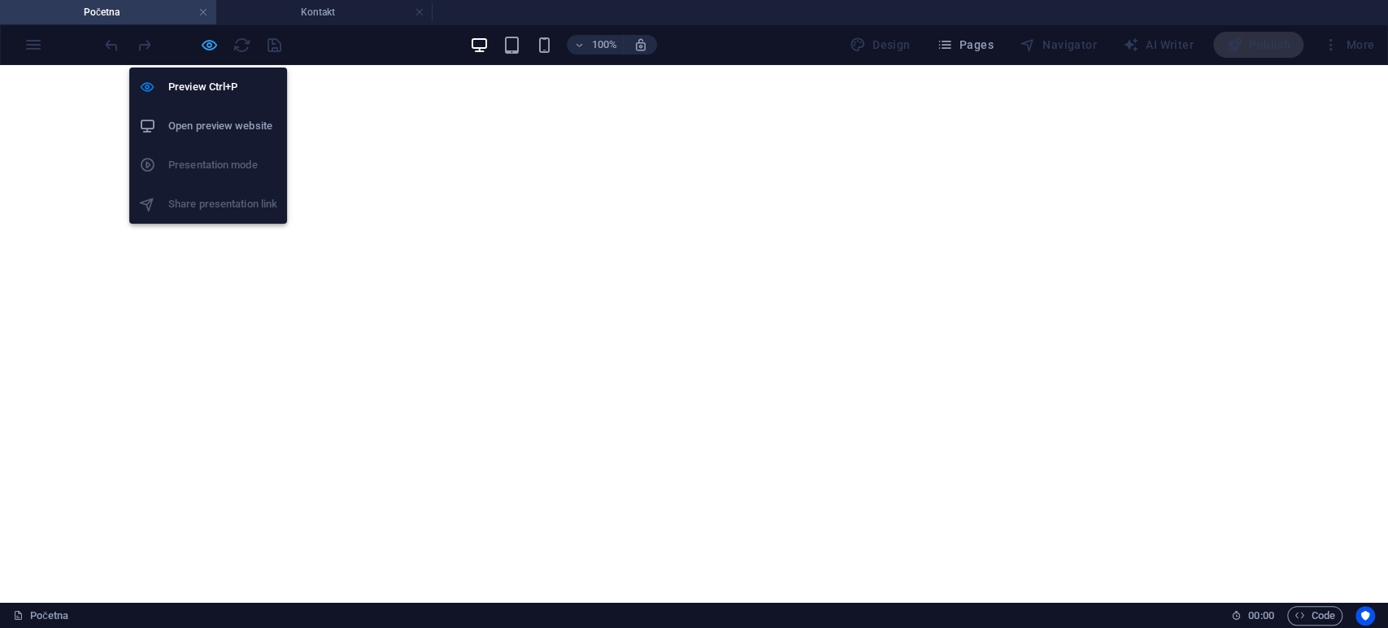
click at [205, 49] on icon "button" at bounding box center [209, 45] width 19 height 19
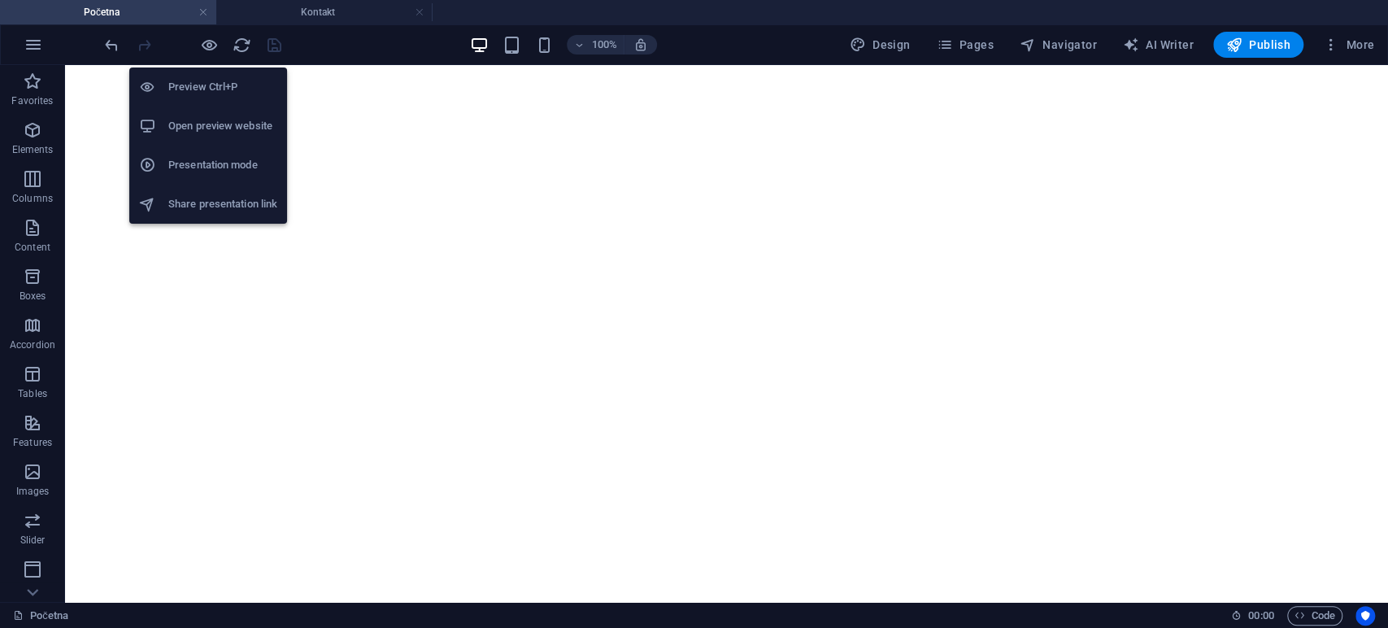
click at [234, 128] on h6 "Open preview website" at bounding box center [222, 126] width 109 height 20
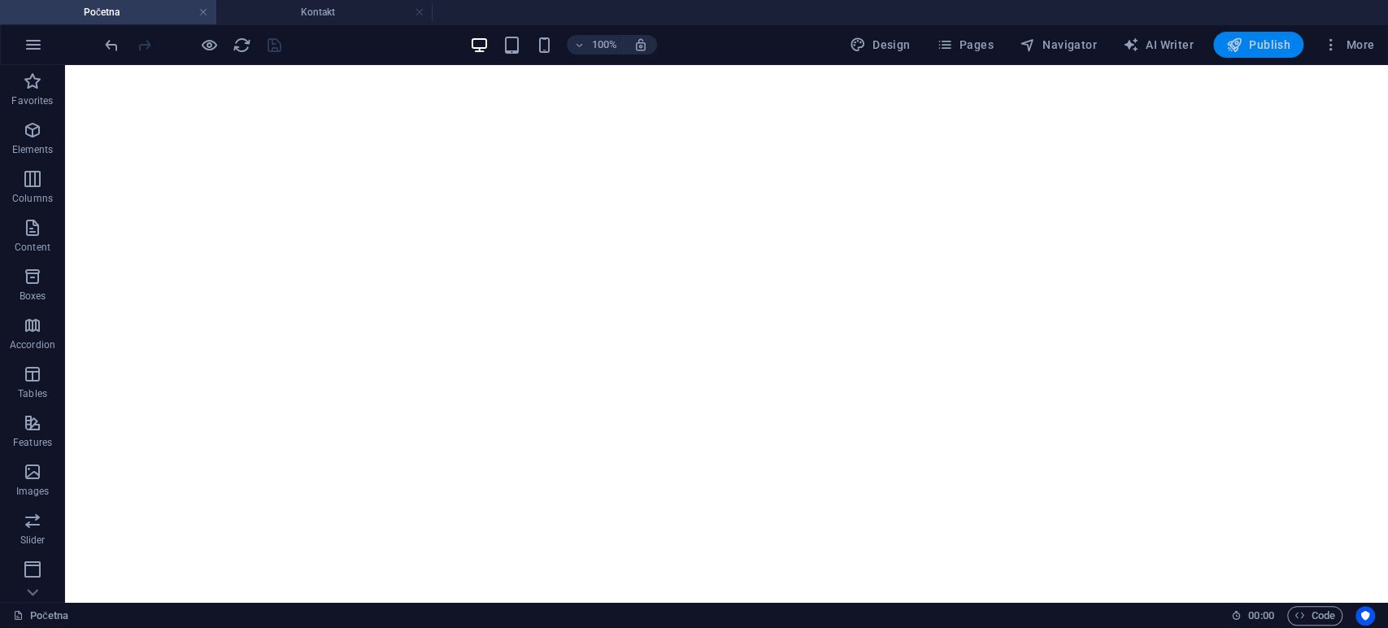
click at [1251, 46] on span "Publish" at bounding box center [1258, 45] width 64 height 16
